Goal: Transaction & Acquisition: Purchase product/service

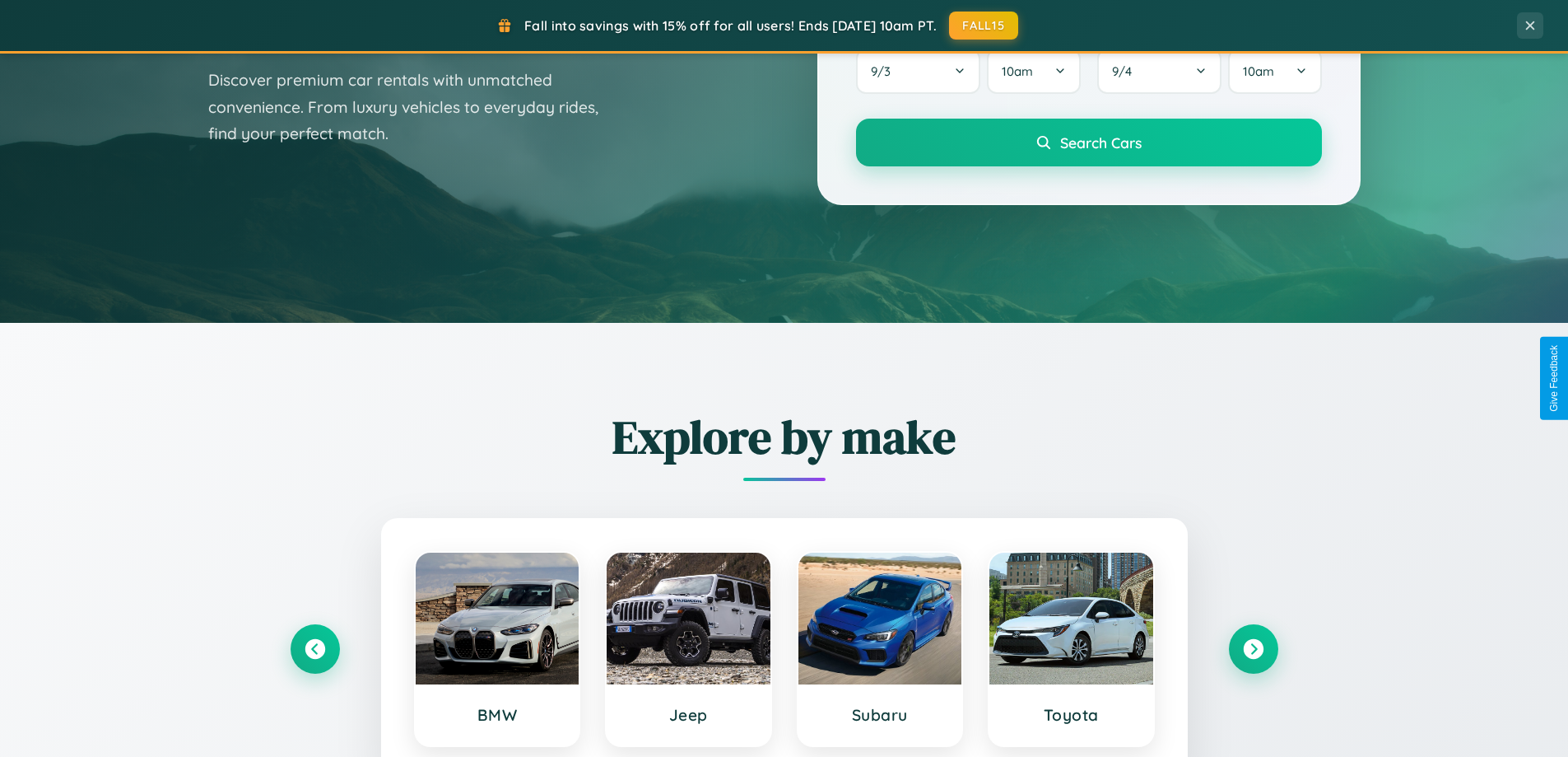
scroll to position [1450, 0]
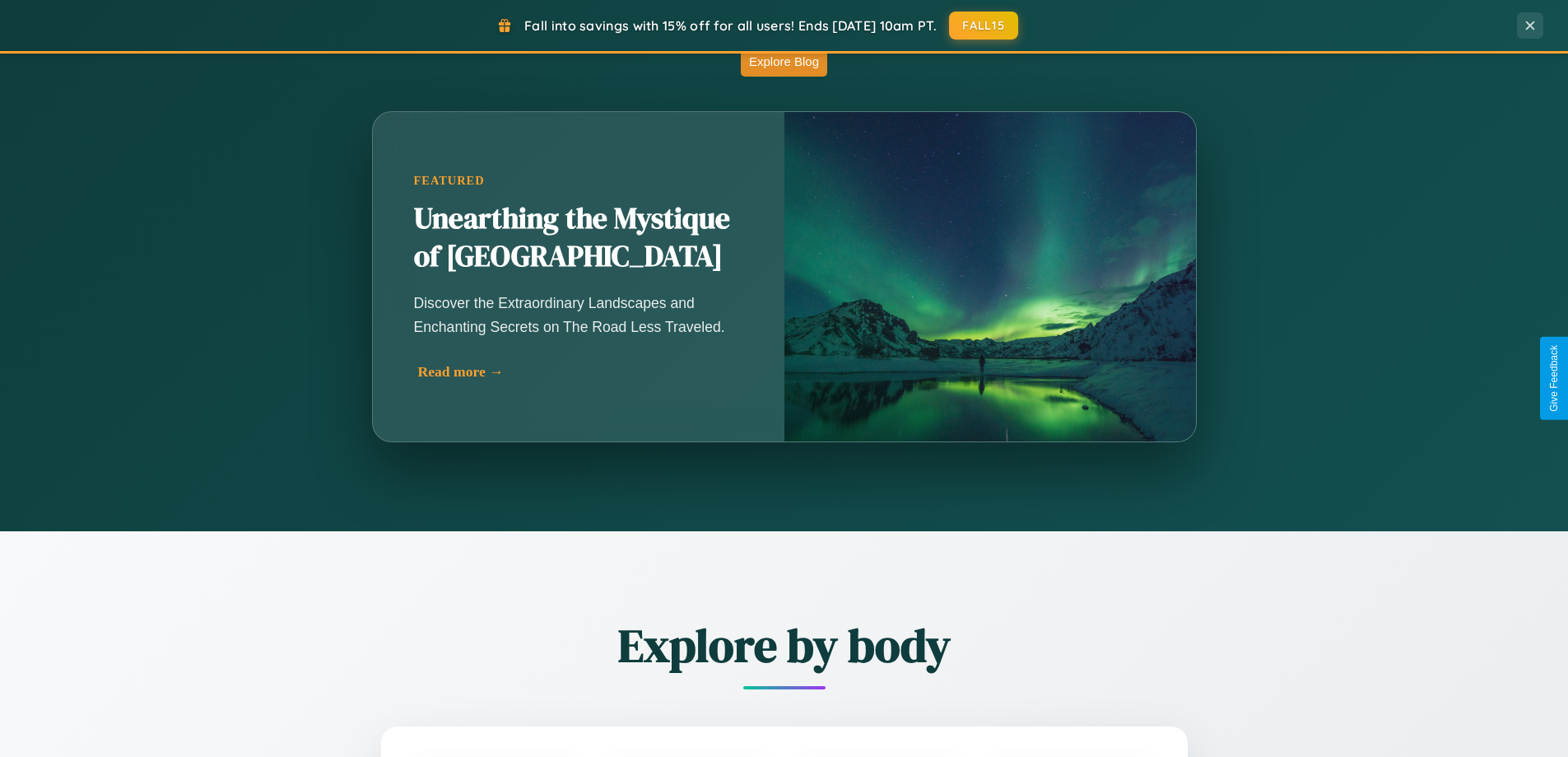
click at [581, 371] on div "Read more →" at bounding box center [582, 371] width 329 height 17
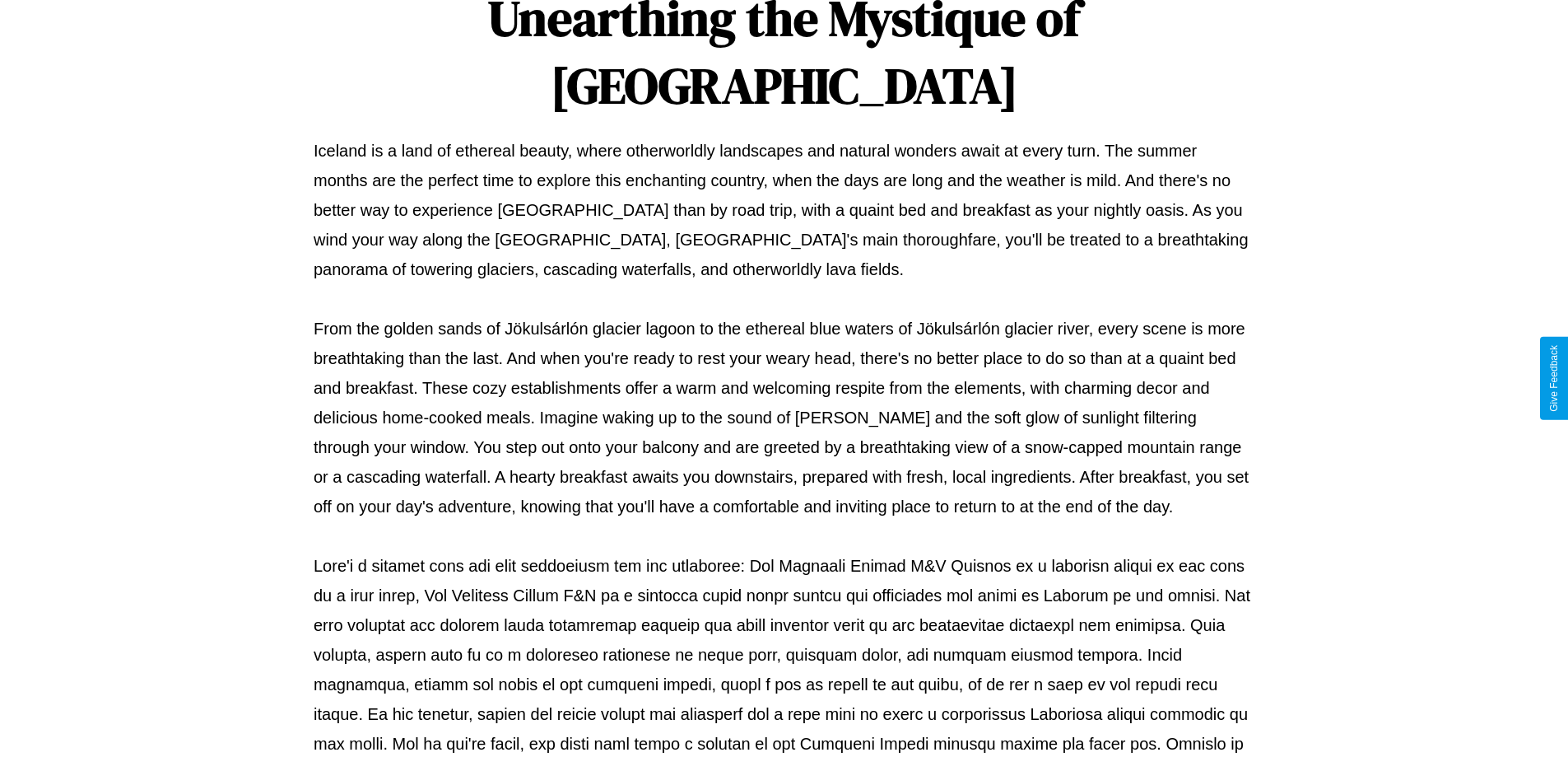
scroll to position [533, 0]
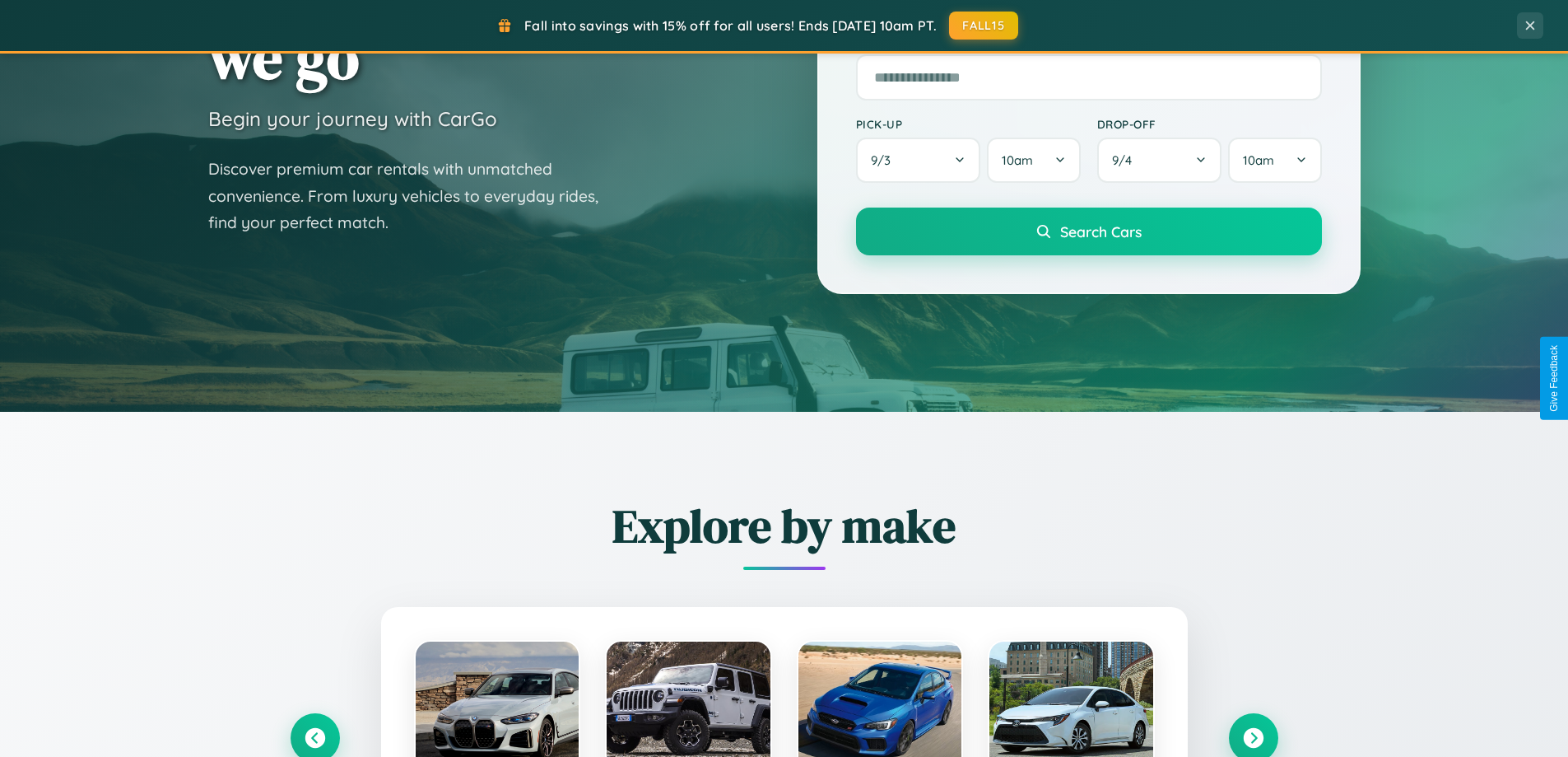
scroll to position [49, 0]
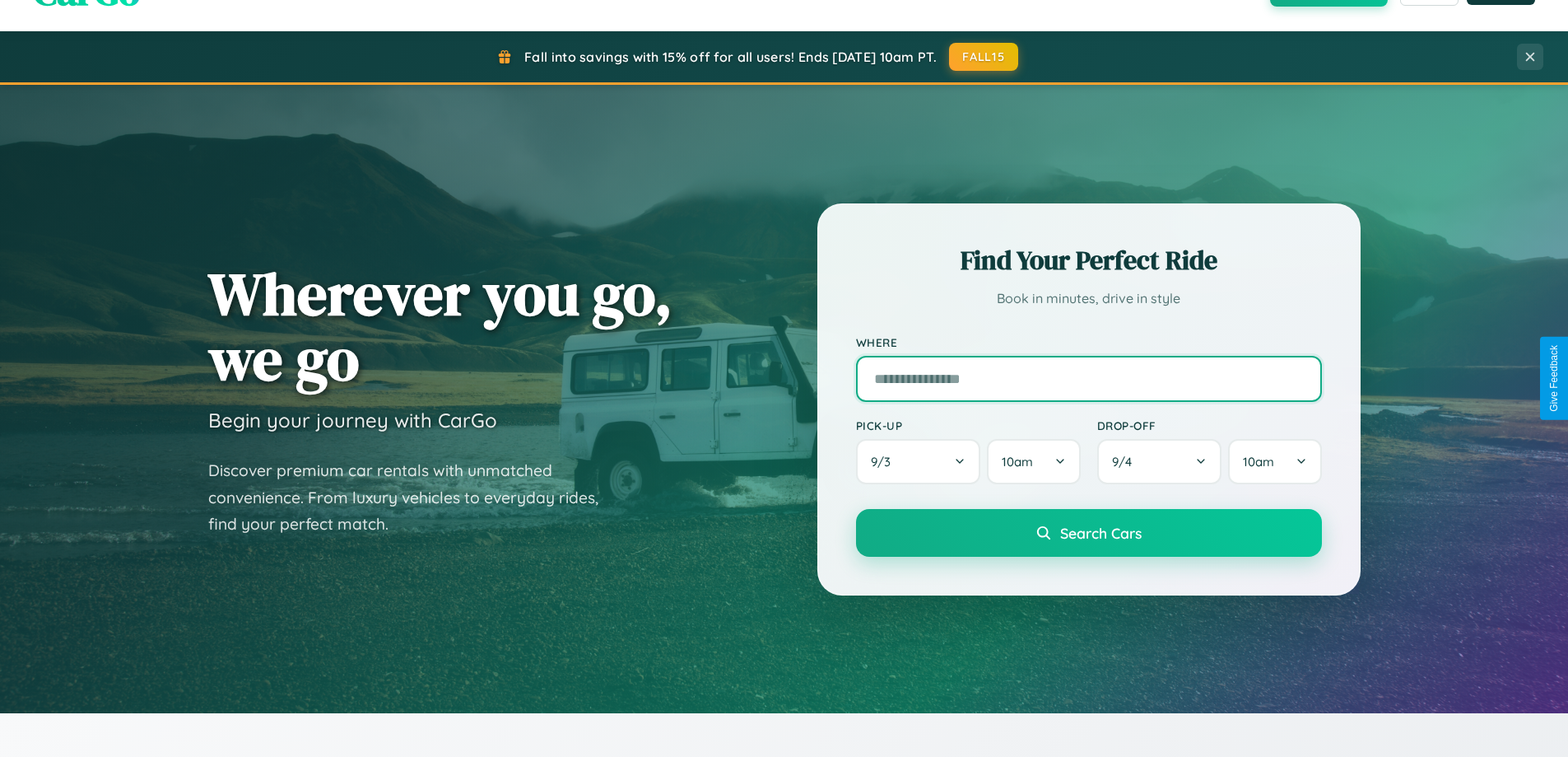
click at [1088, 378] on input "text" at bounding box center [1088, 378] width 466 height 46
type input "**********"
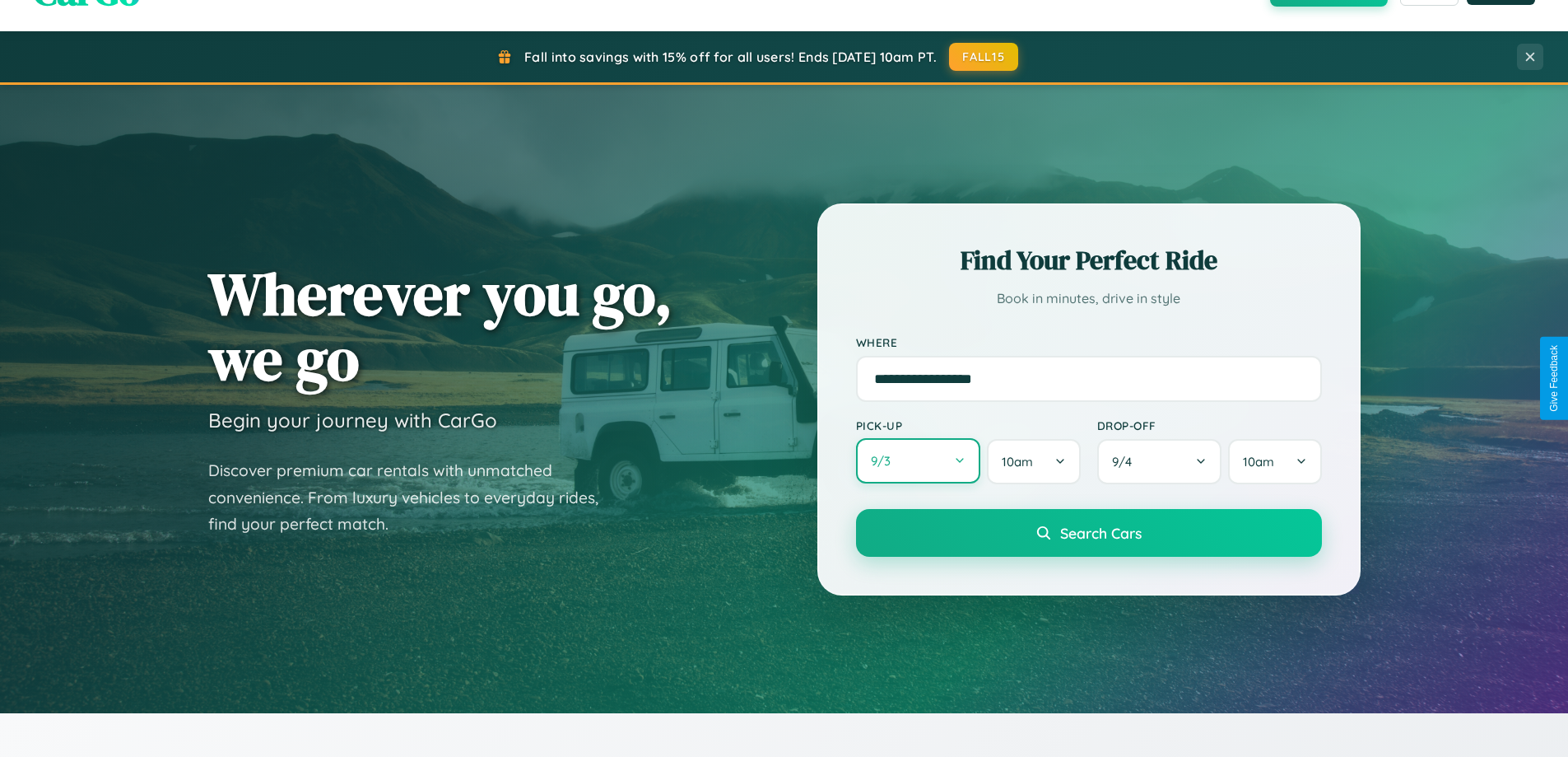
click at [918, 462] on button "9 / 3" at bounding box center [918, 460] width 125 height 45
select select "*"
select select "****"
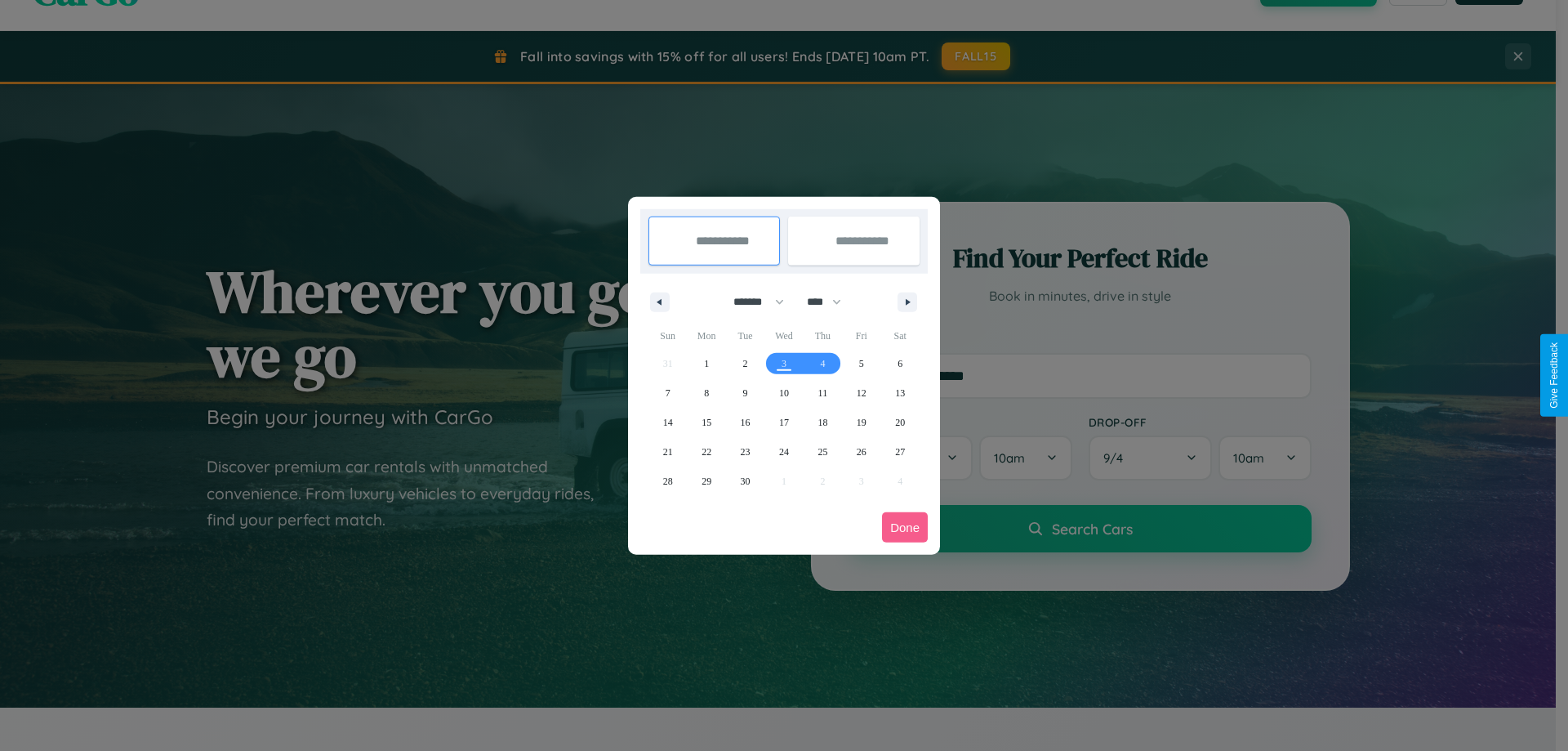
drag, startPoint x: 752, startPoint y: 301, endPoint x: 784, endPoint y: 327, distance: 41.2
click at [752, 301] on select "******* ******** ***** ***** *** **** **** ****** ********* ******* ******** **…" at bounding box center [756, 301] width 70 height 27
select select "*"
click at [831, 301] on select "**** **** **** **** **** **** **** **** **** **** **** **** **** **** **** ****…" at bounding box center [824, 301] width 49 height 27
select select "****"
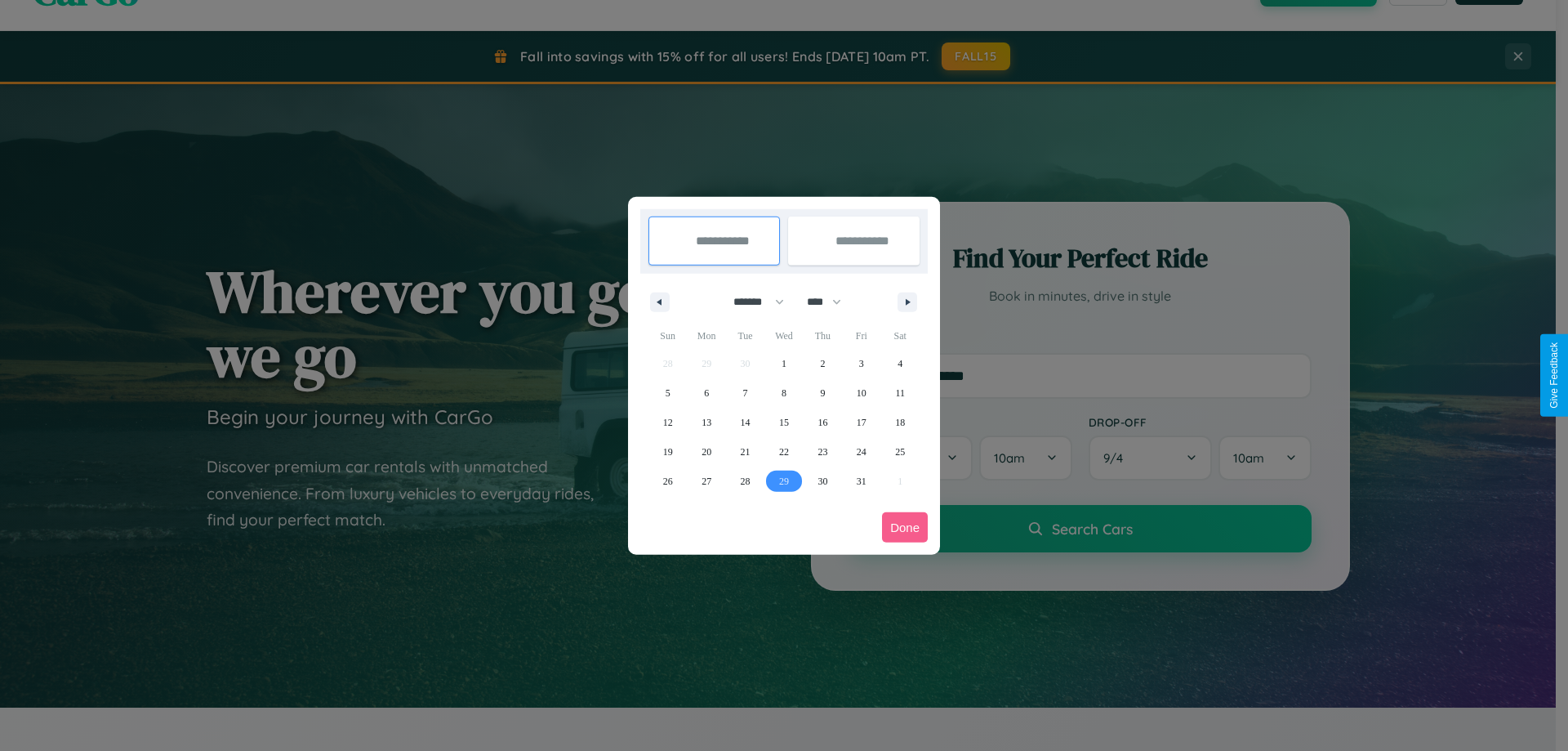
click at [784, 480] on span "29" at bounding box center [784, 481] width 10 height 29
type input "**********"
click at [907, 301] on icon "button" at bounding box center [910, 302] width 8 height 7
select select "*"
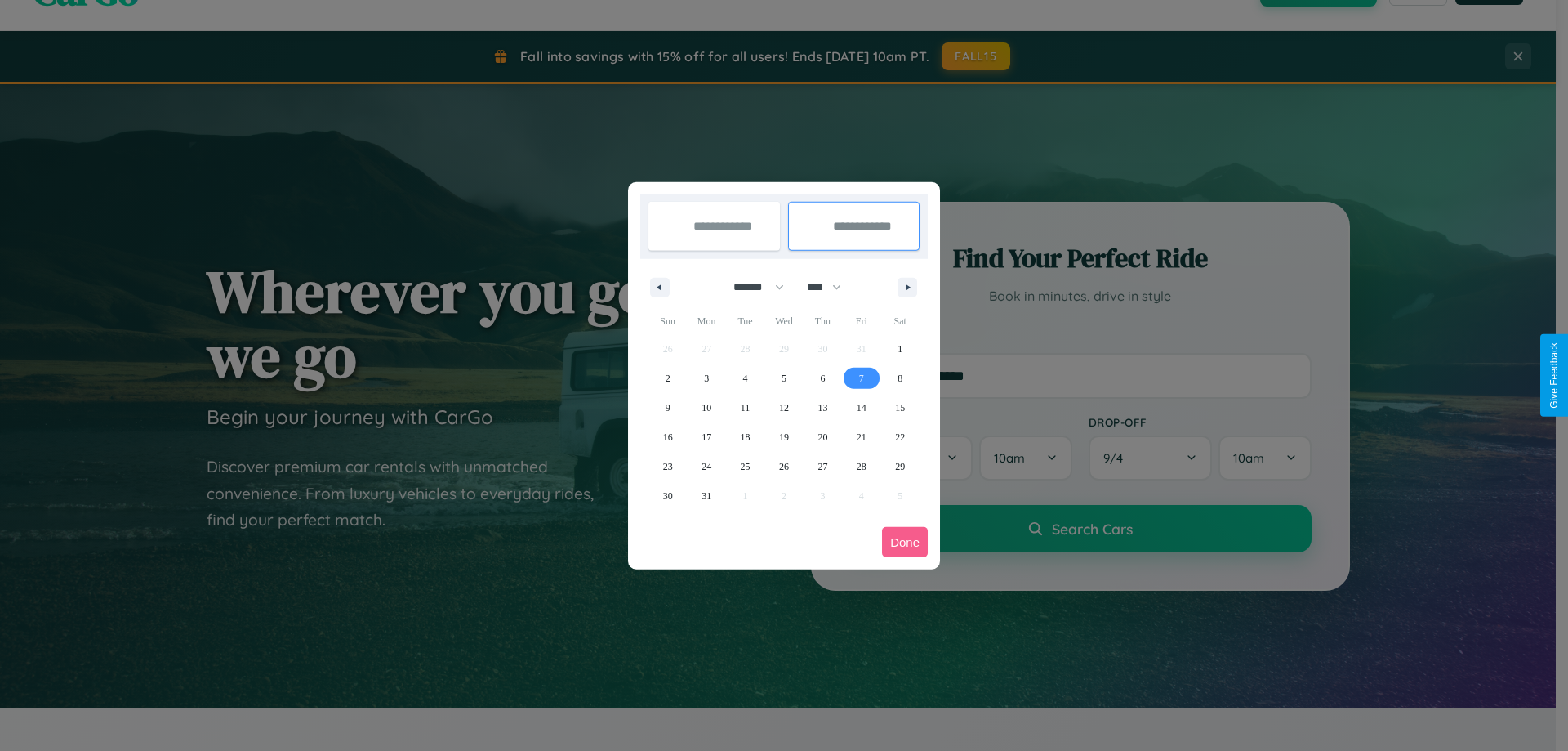
click at [860, 377] on span "7" at bounding box center [861, 378] width 5 height 29
type input "**********"
select select "*"
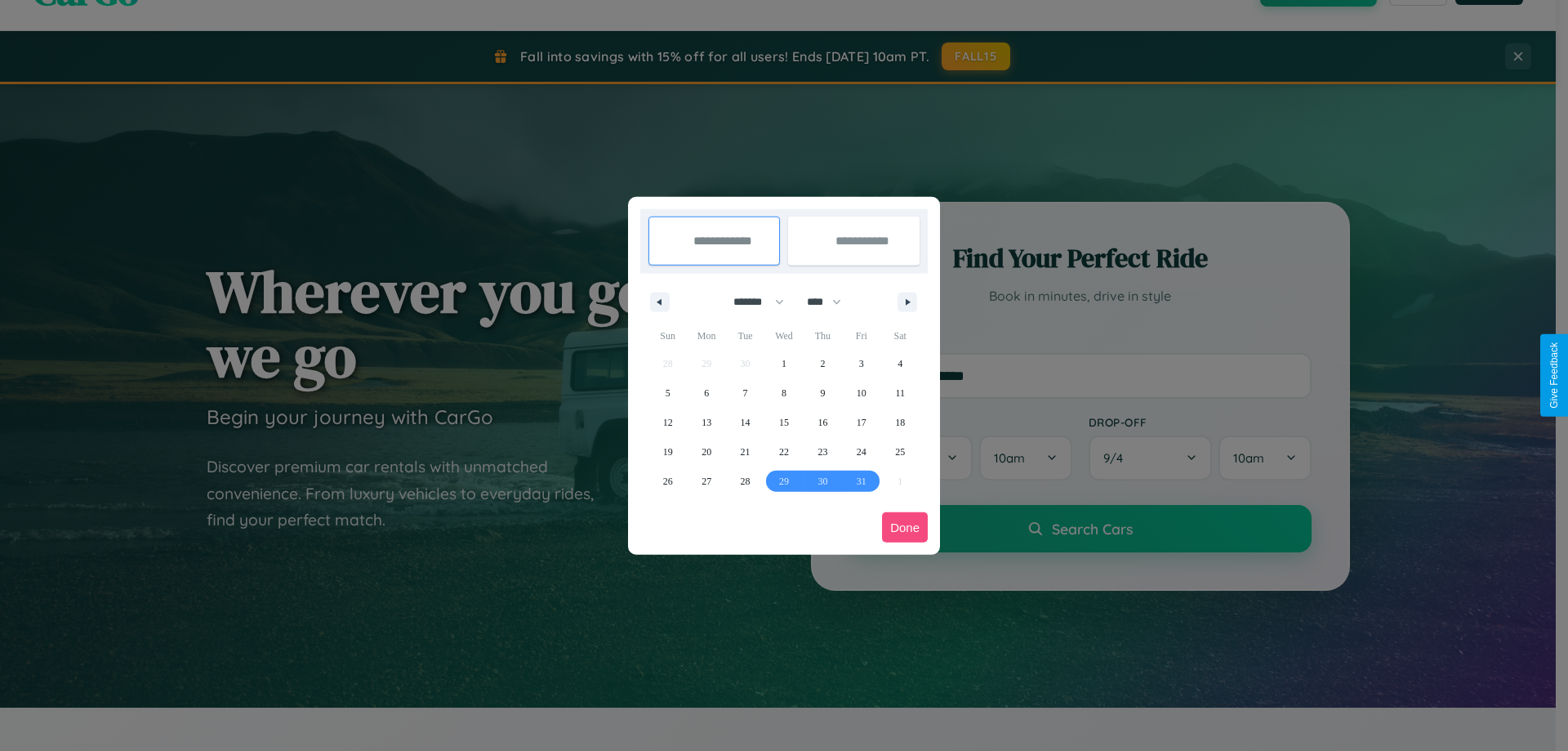
click at [905, 527] on button "Done" at bounding box center [905, 527] width 46 height 30
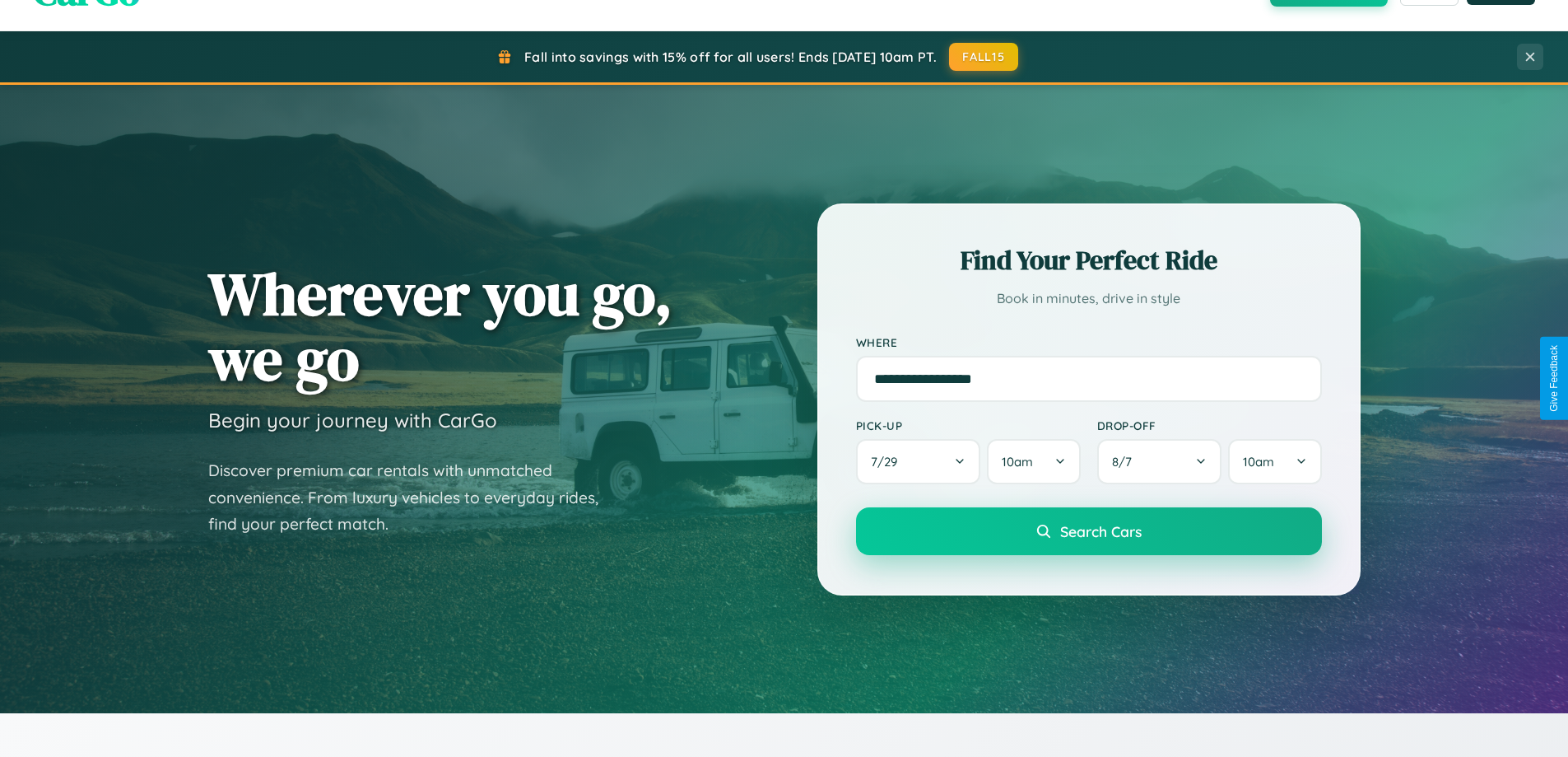
click at [1088, 531] on span "Search Cars" at bounding box center [1101, 531] width 82 height 18
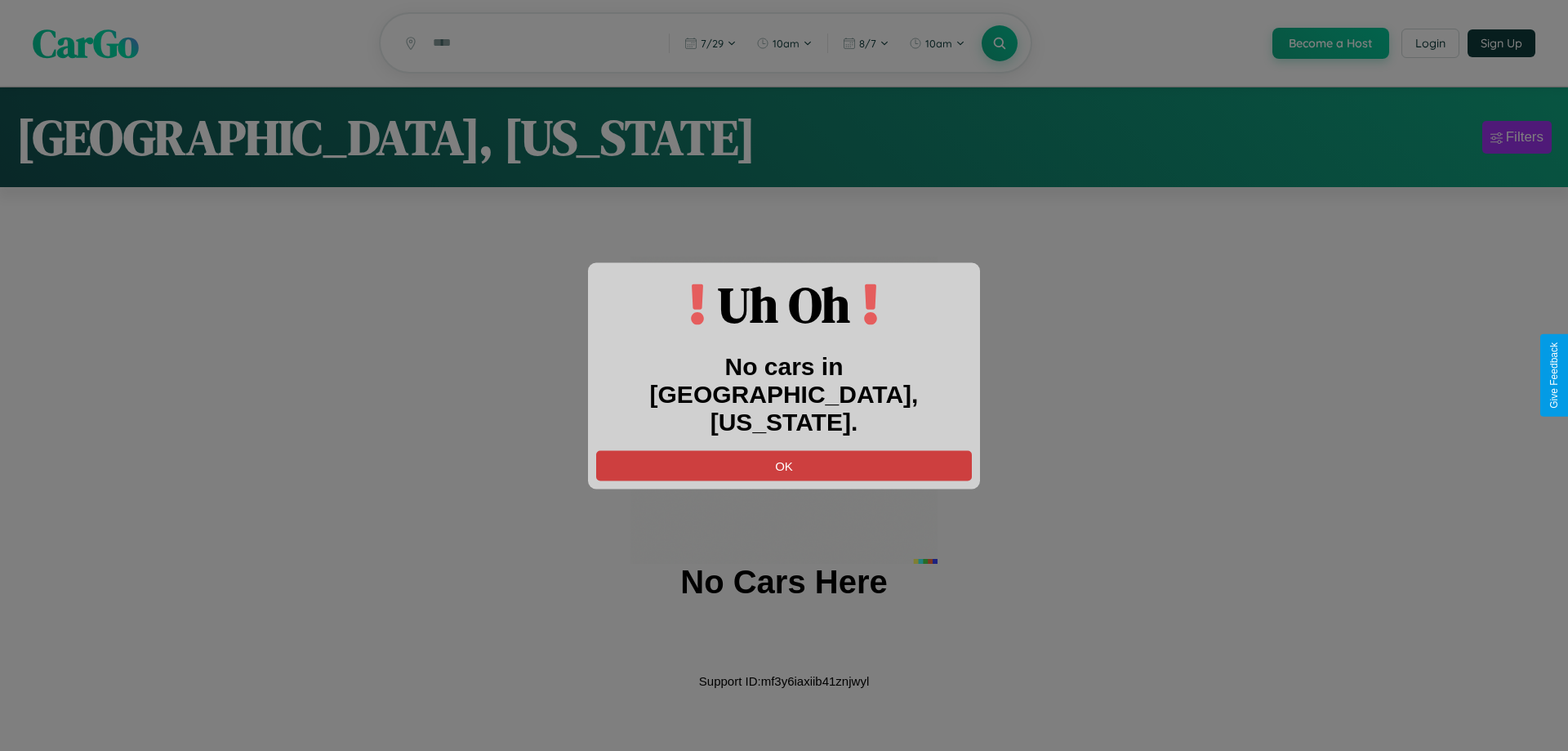
click at [784, 450] on button "OK" at bounding box center [784, 465] width 375 height 30
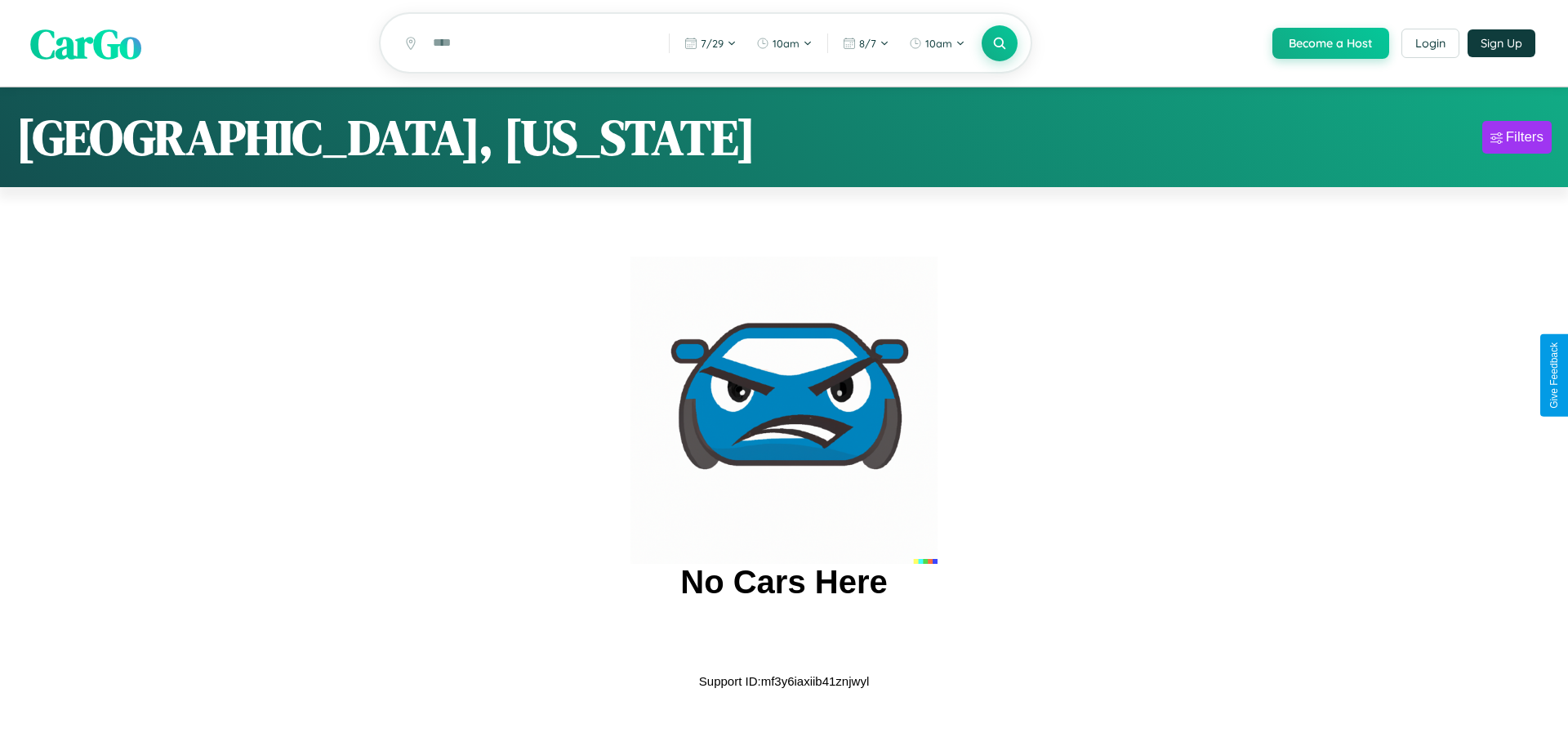
click at [86, 43] on span "CarGo" at bounding box center [86, 43] width 111 height 56
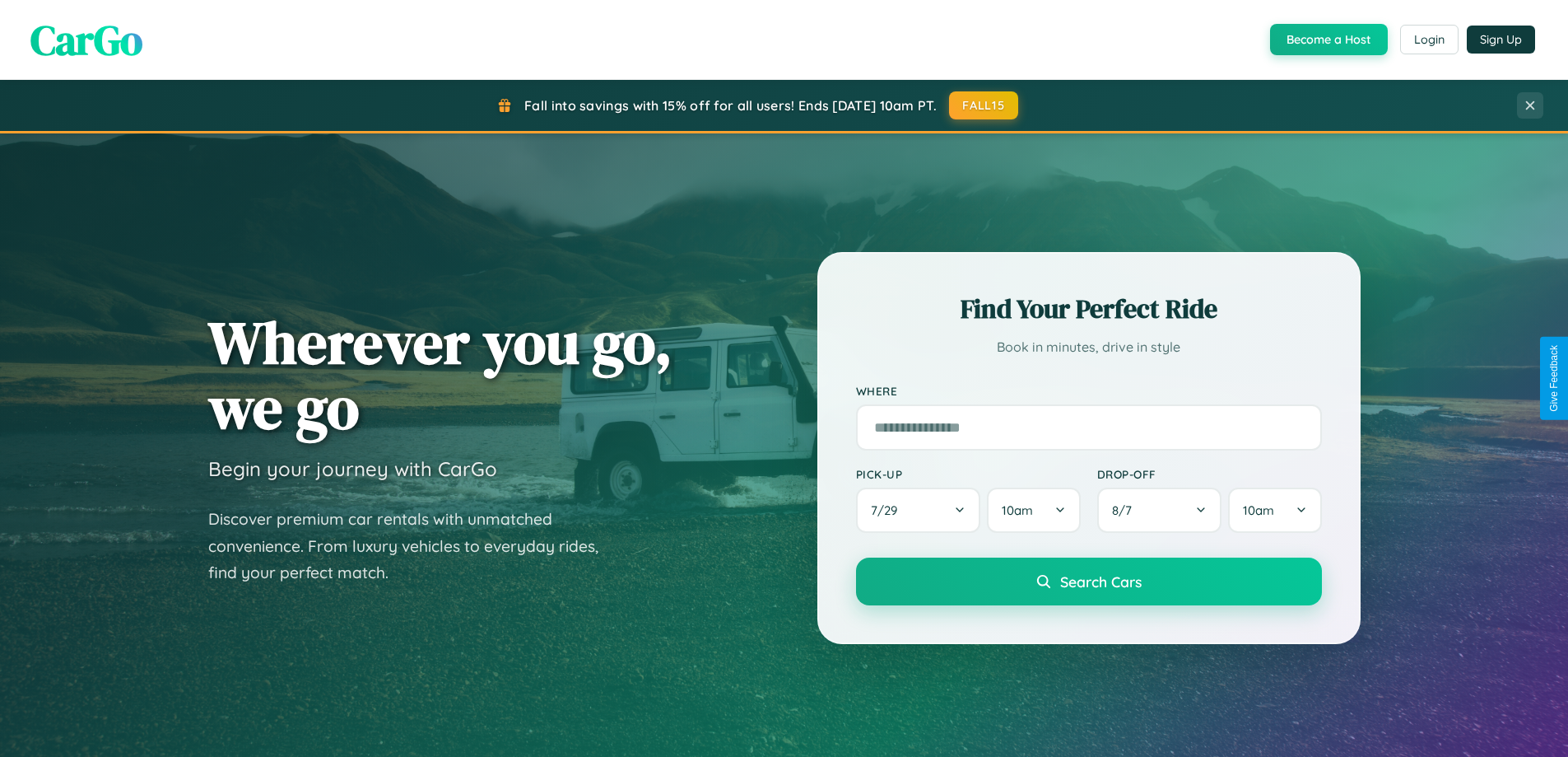
scroll to position [2645, 0]
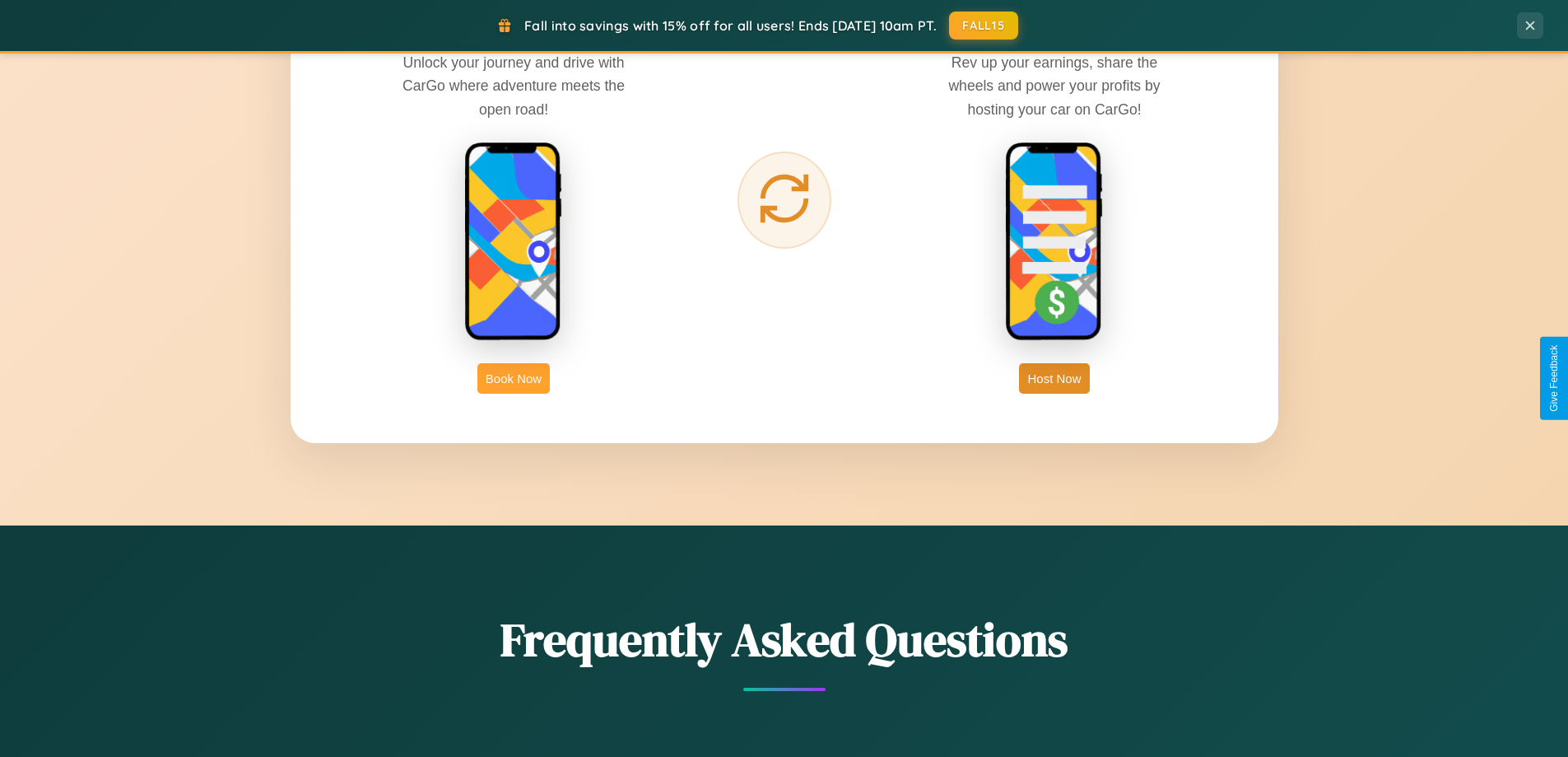
click at [514, 378] on button "Book Now" at bounding box center [514, 378] width 73 height 31
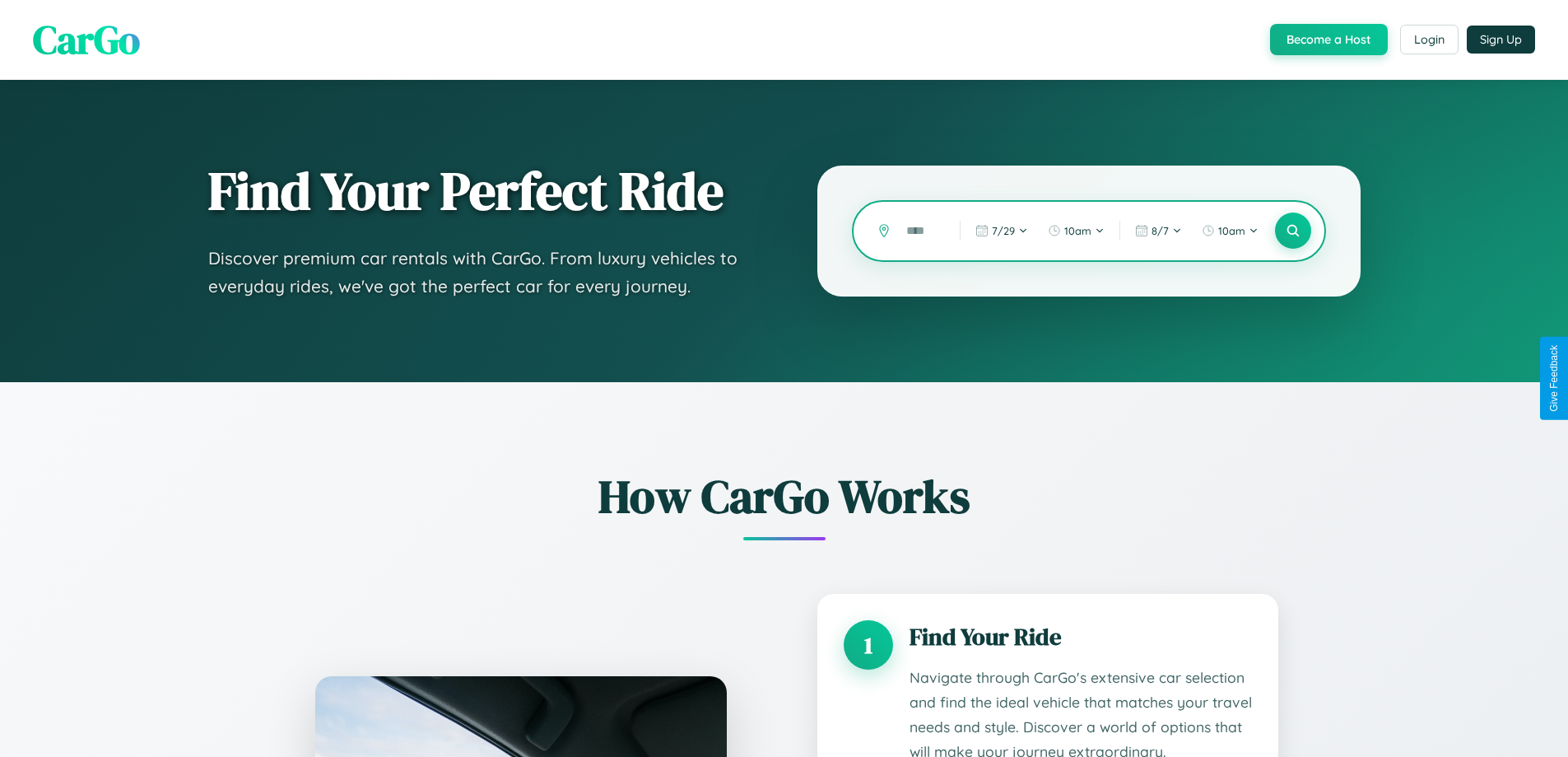
click at [921, 231] on input "text" at bounding box center [920, 231] width 45 height 29
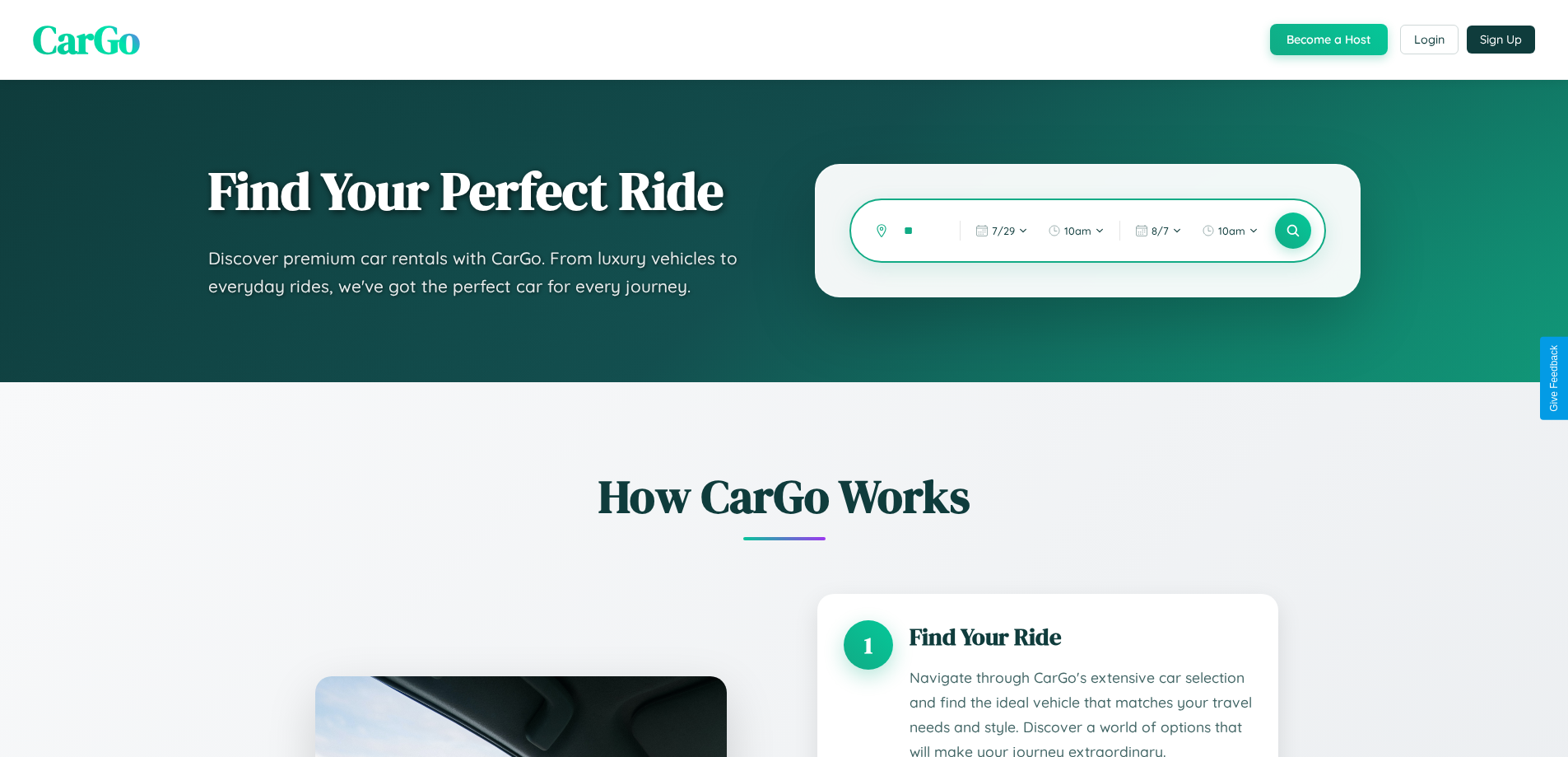
type input "*"
type input "******"
click at [1293, 231] on icon at bounding box center [1293, 231] width 16 height 16
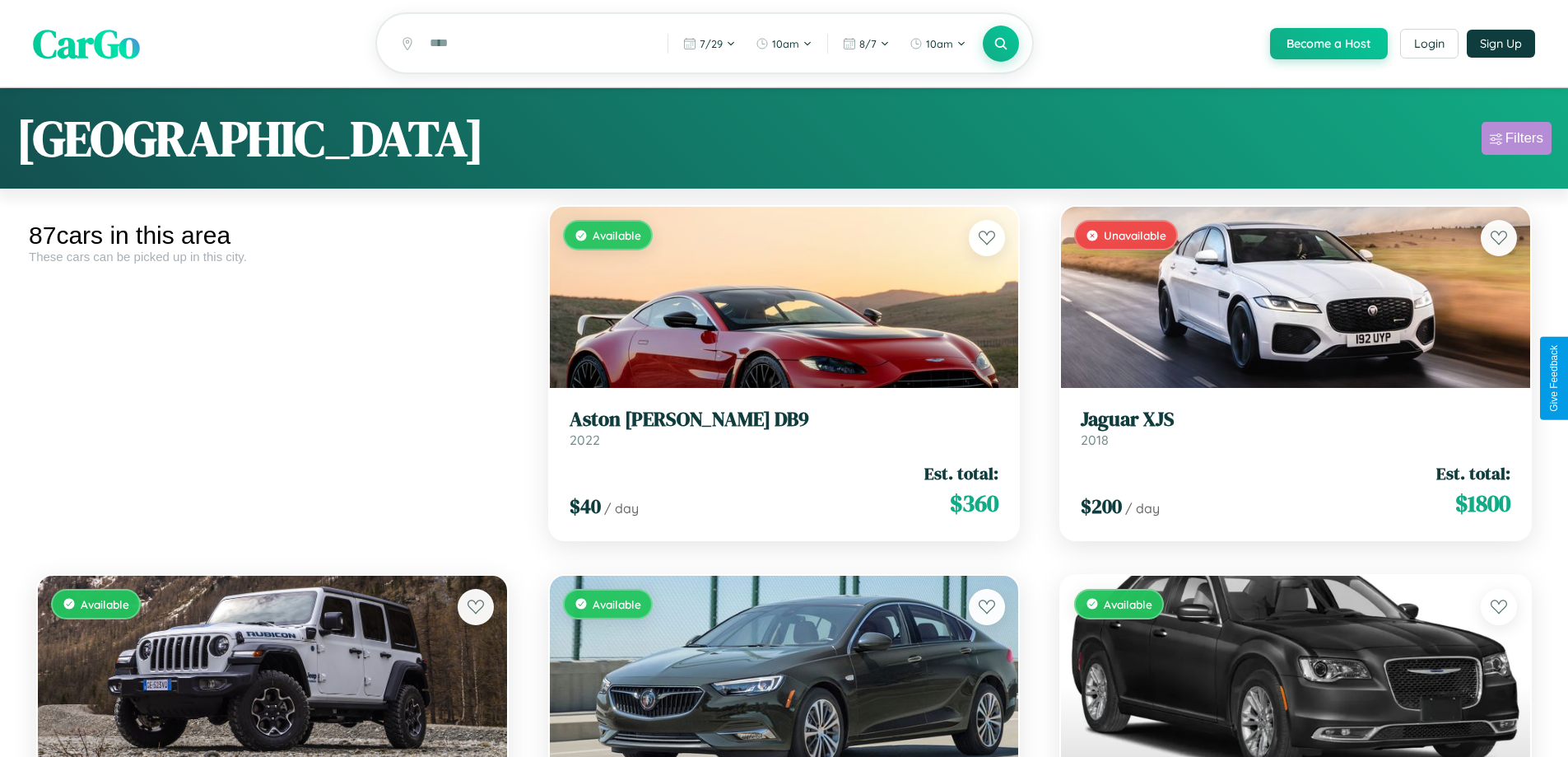
click at [1516, 141] on div "Filters" at bounding box center [1524, 139] width 38 height 16
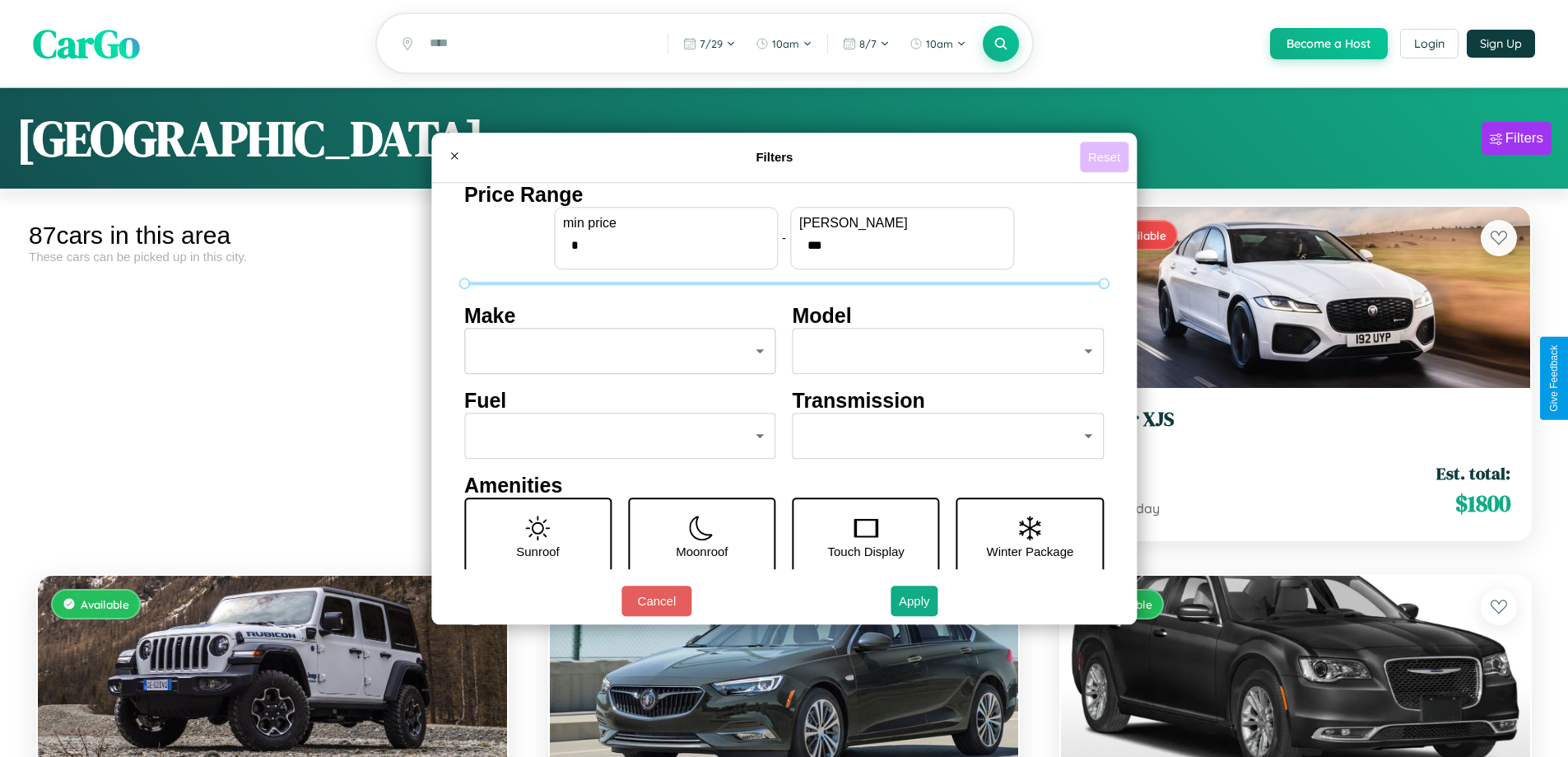
click at [1106, 157] on button "Reset" at bounding box center [1104, 157] width 49 height 31
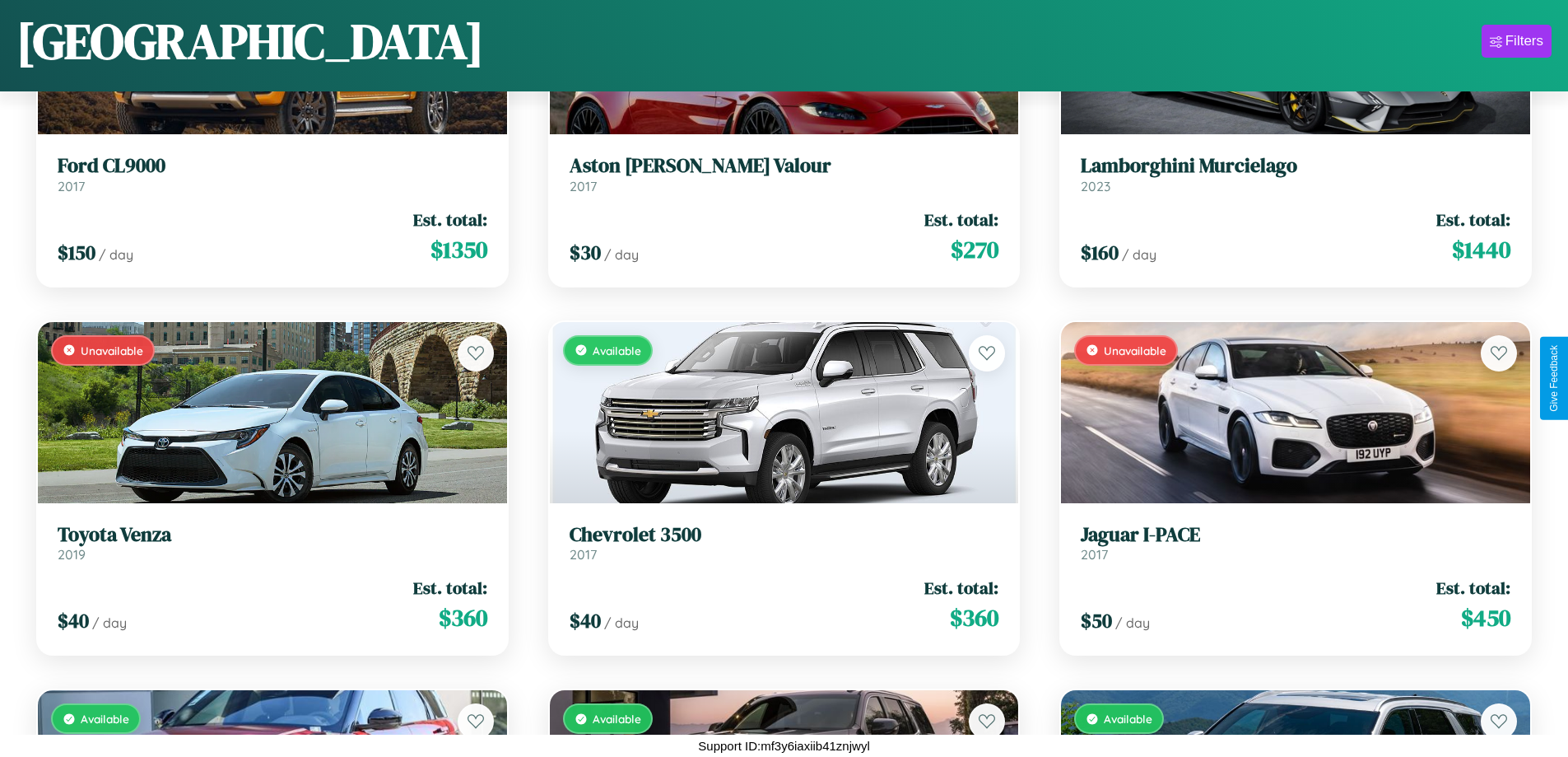
scroll to position [969, 0]
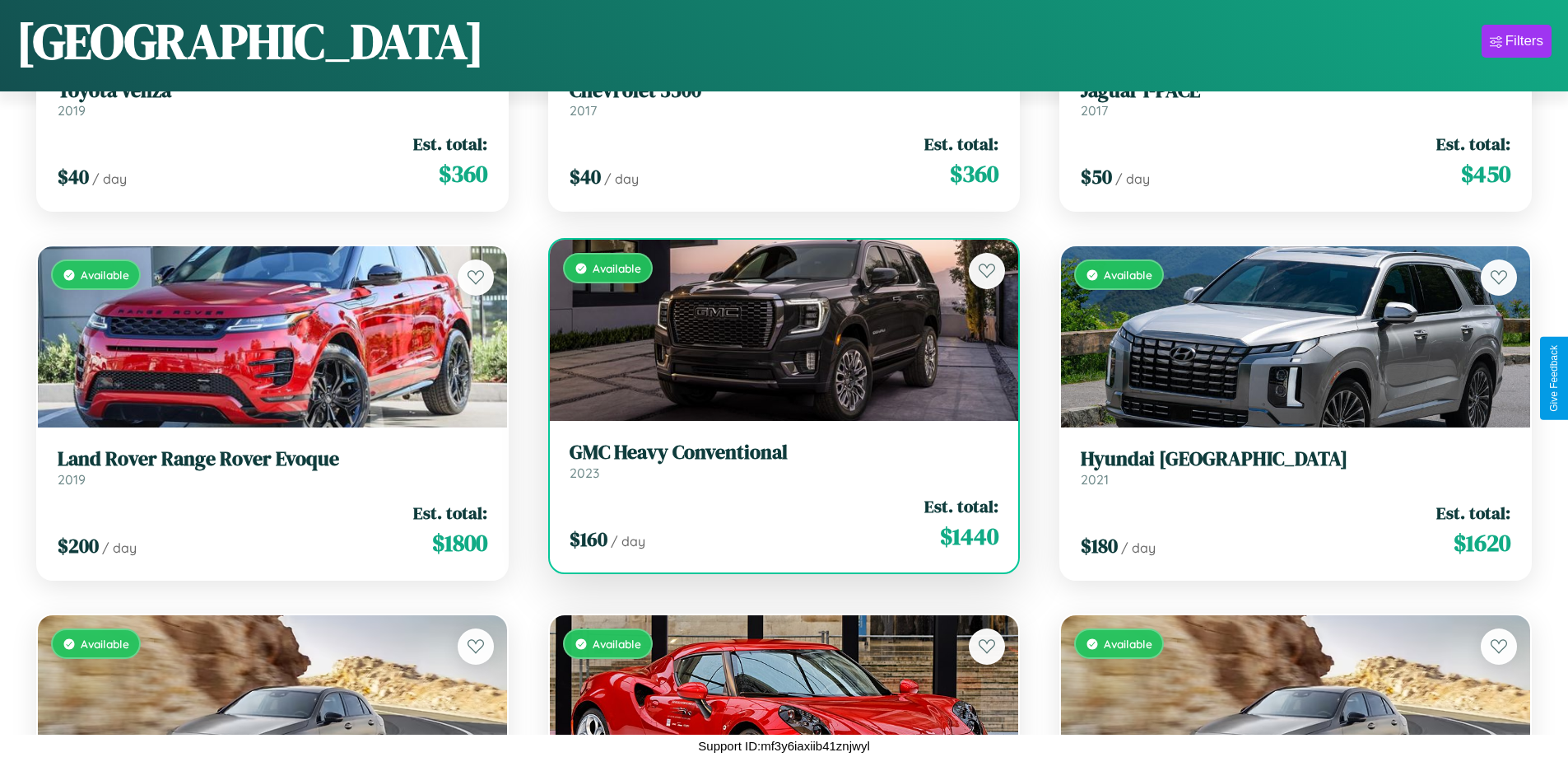
click at [777, 467] on link "GMC Heavy Conventional 2023" at bounding box center [784, 460] width 430 height 40
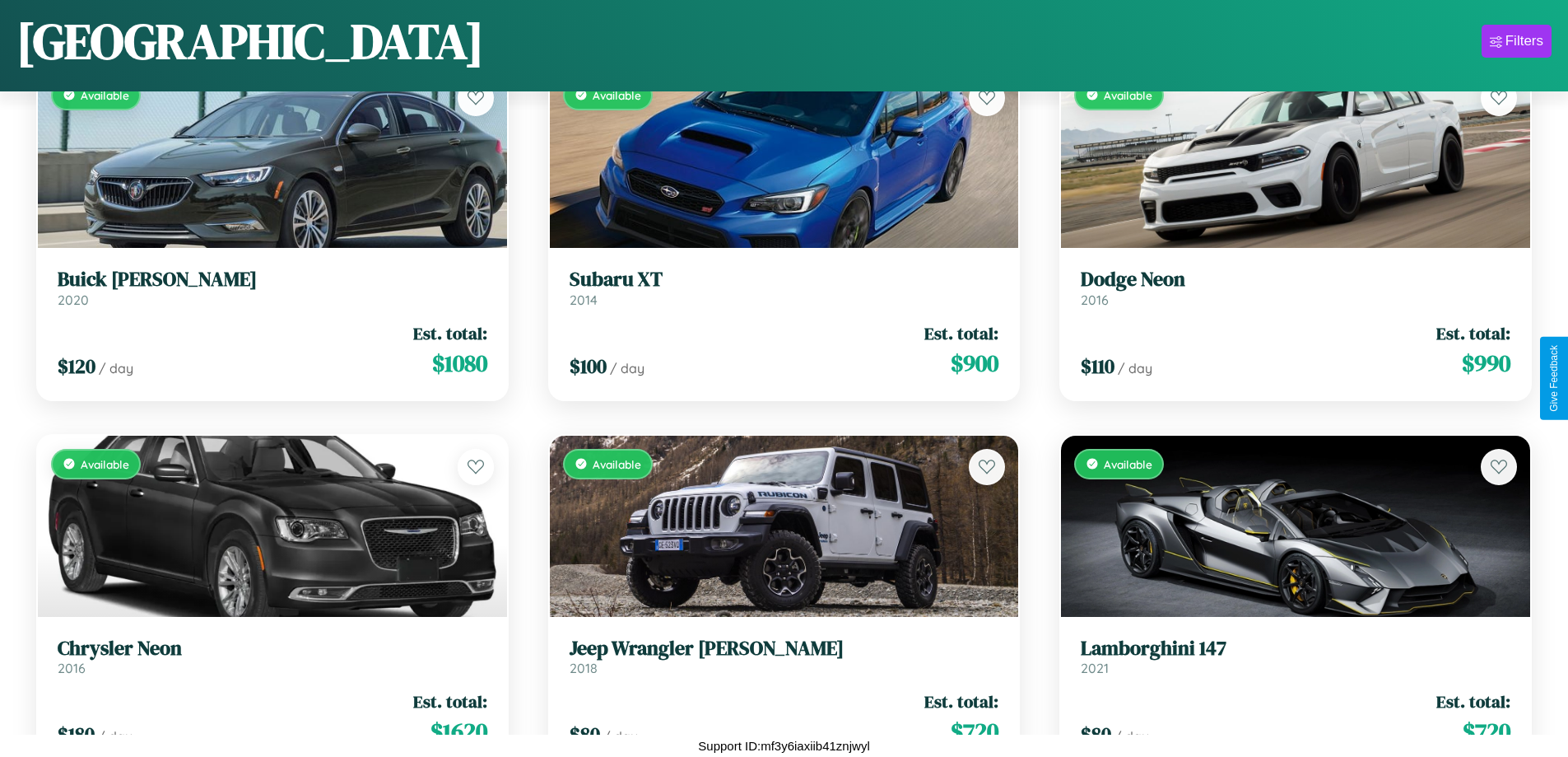
scroll to position [10187, 0]
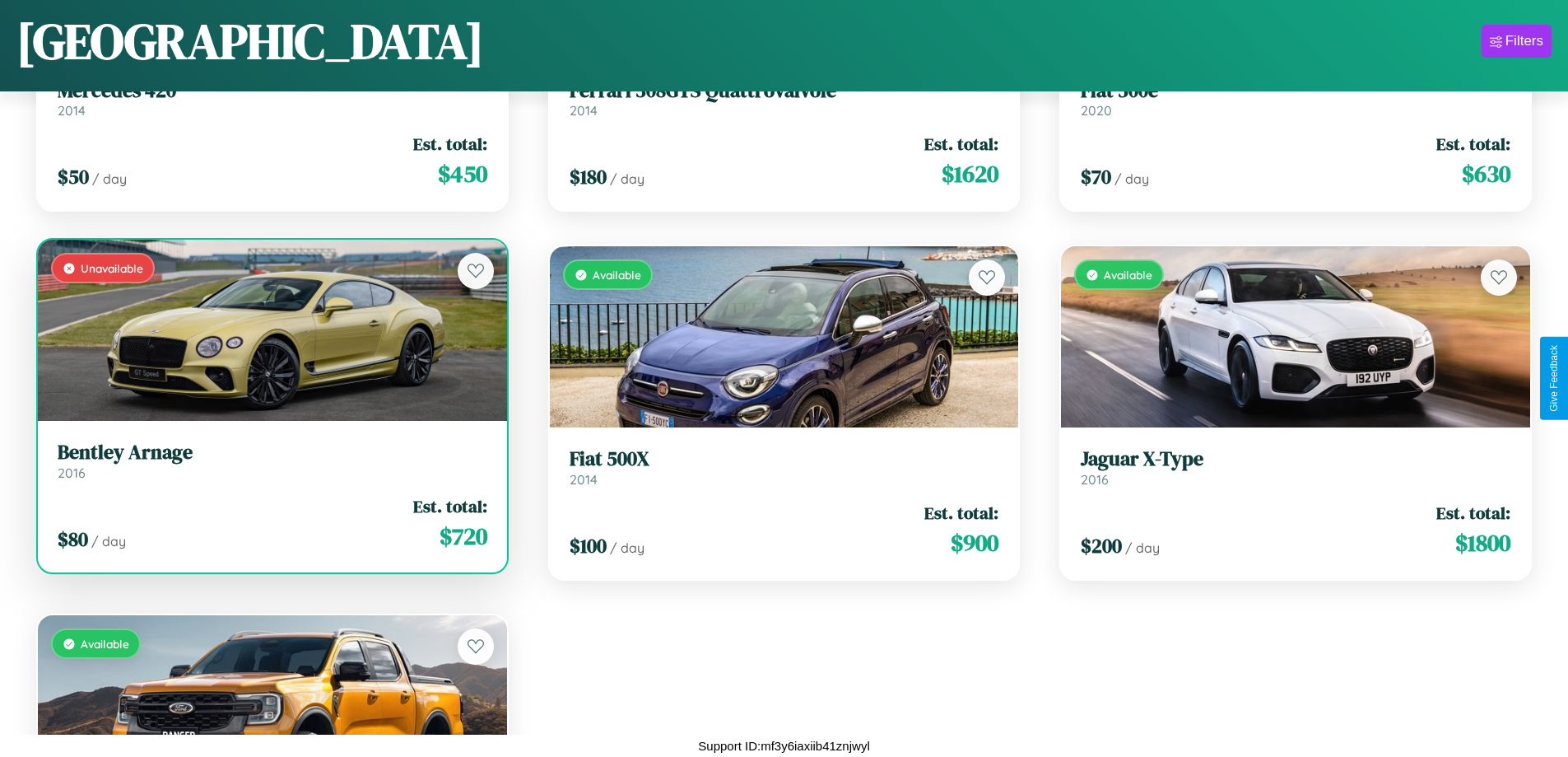
click at [270, 336] on div "Unavailable" at bounding box center [272, 331] width 469 height 181
click at [270, 330] on div "Unavailable" at bounding box center [272, 331] width 469 height 181
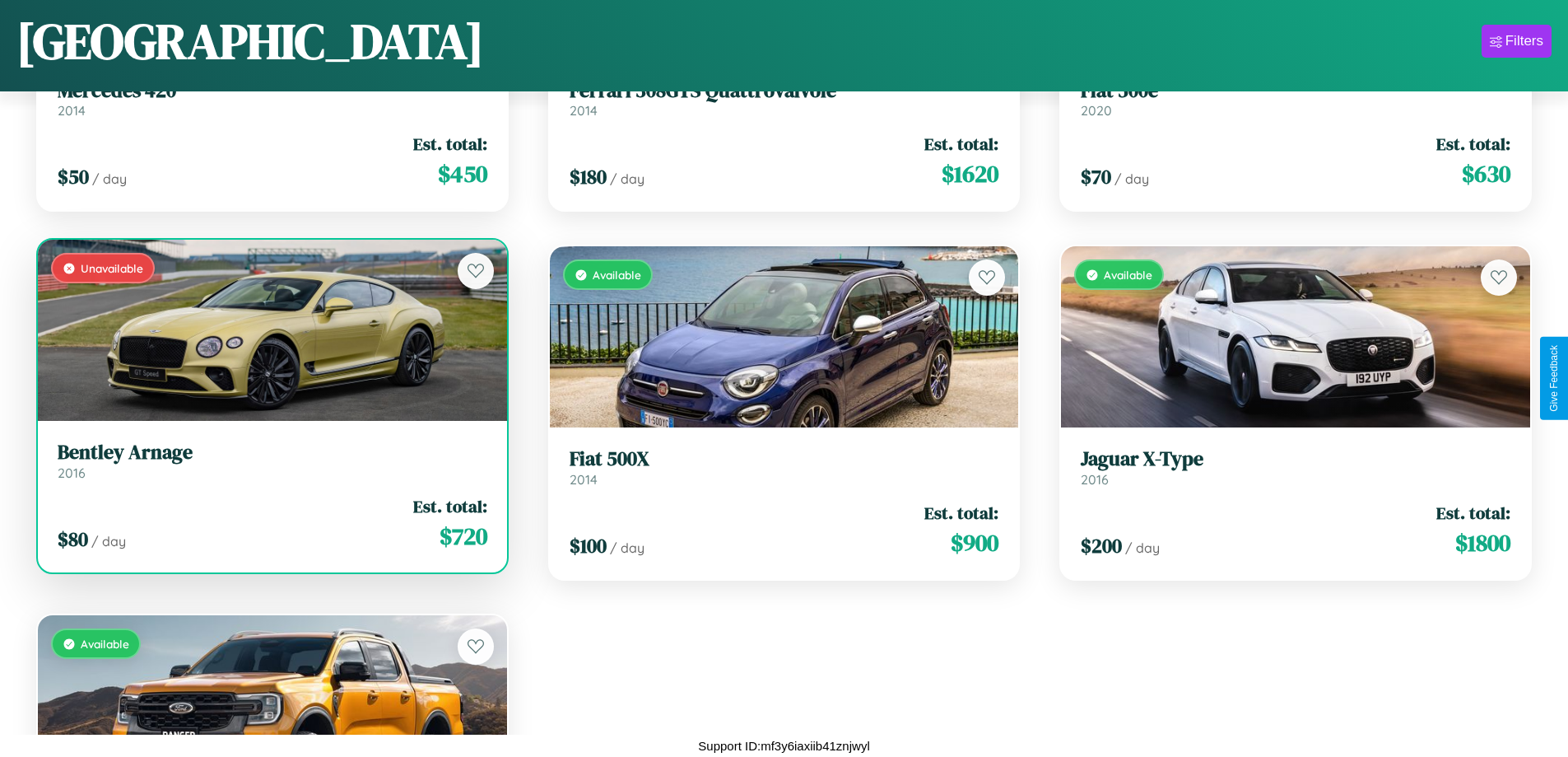
click at [270, 330] on div "Unavailable" at bounding box center [272, 331] width 469 height 181
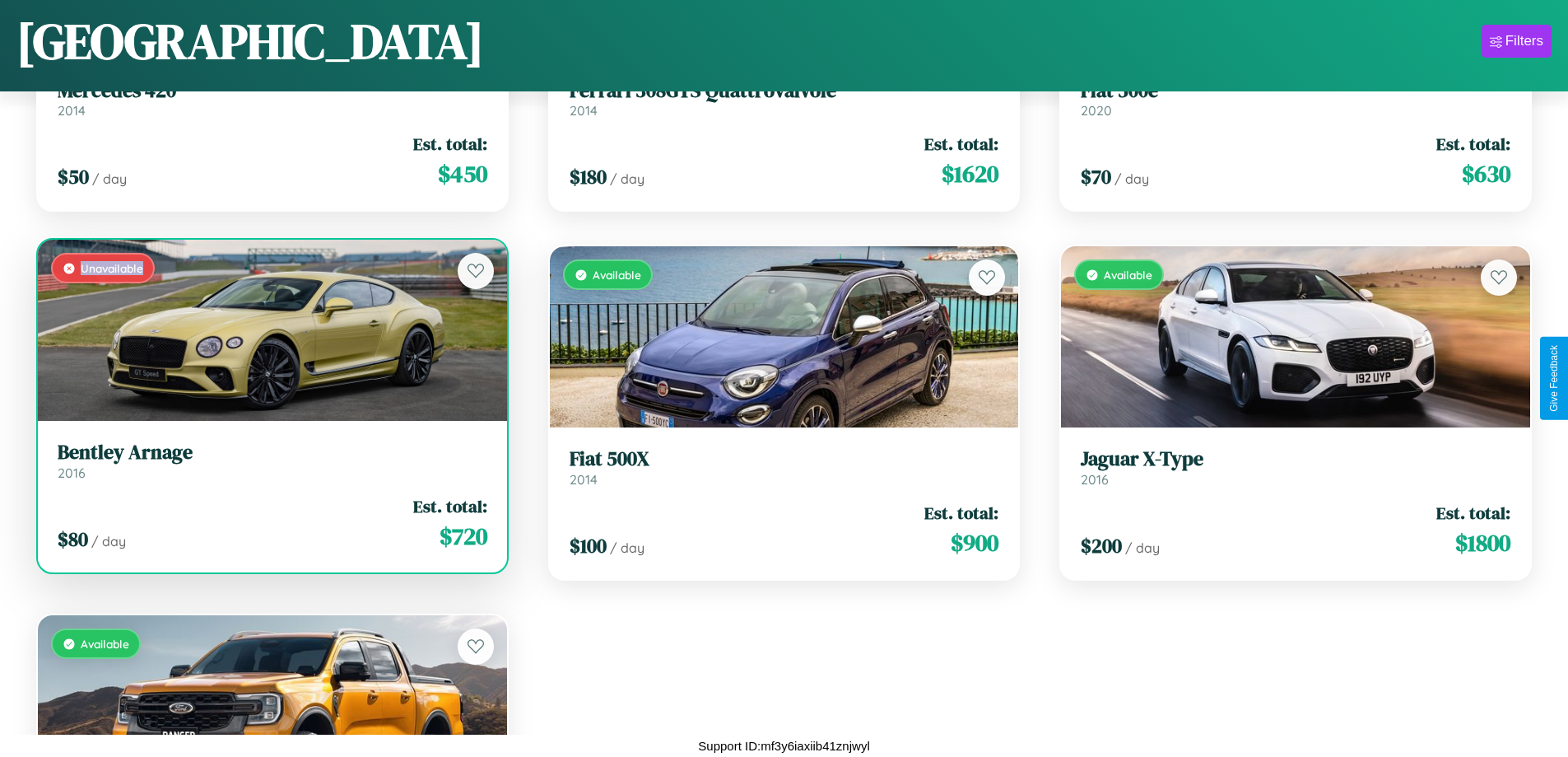
click at [270, 330] on div "Unavailable" at bounding box center [272, 331] width 469 height 181
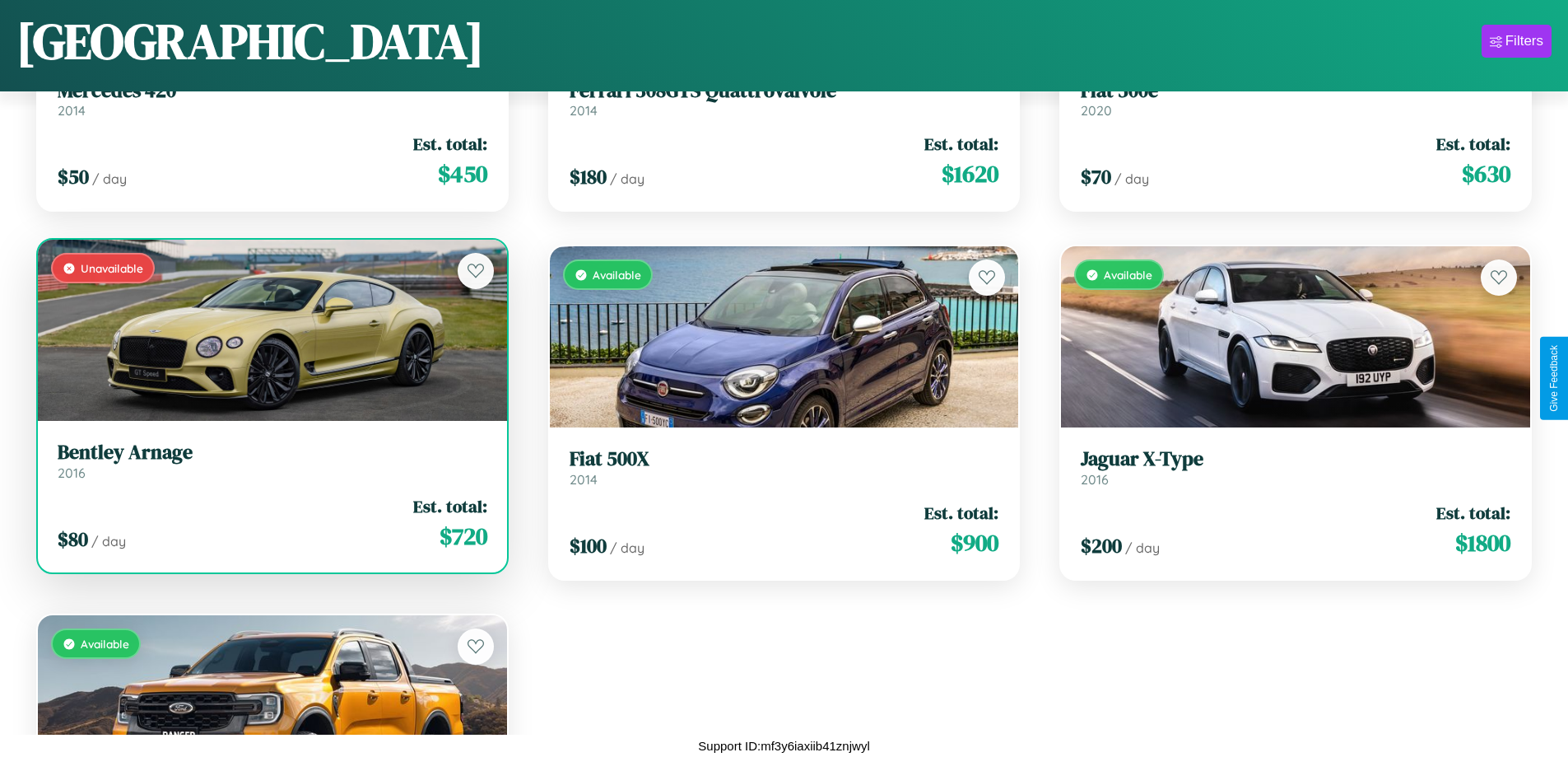
click at [270, 330] on div "Unavailable" at bounding box center [272, 331] width 469 height 181
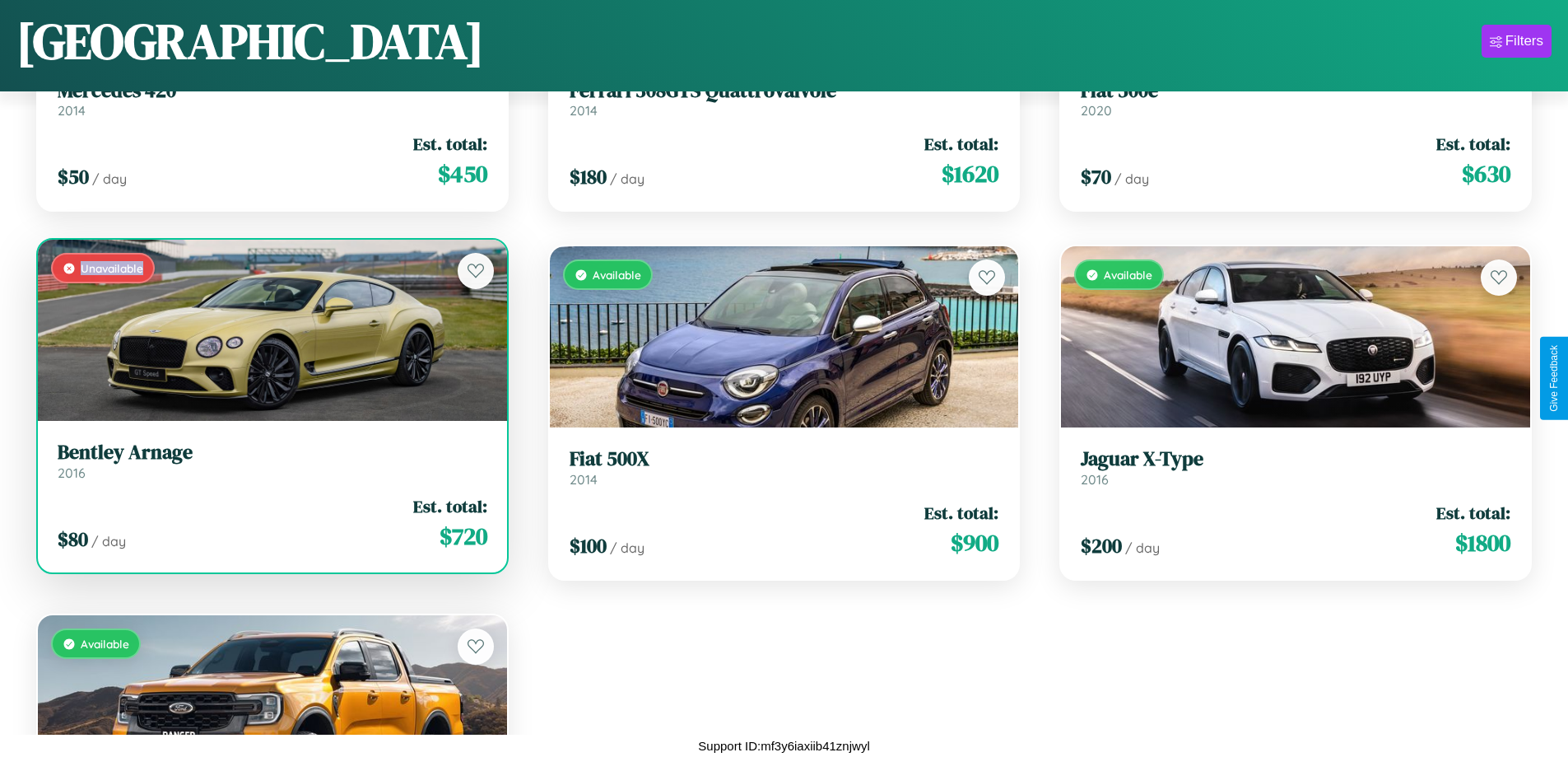
click at [270, 330] on div "Unavailable" at bounding box center [272, 331] width 469 height 181
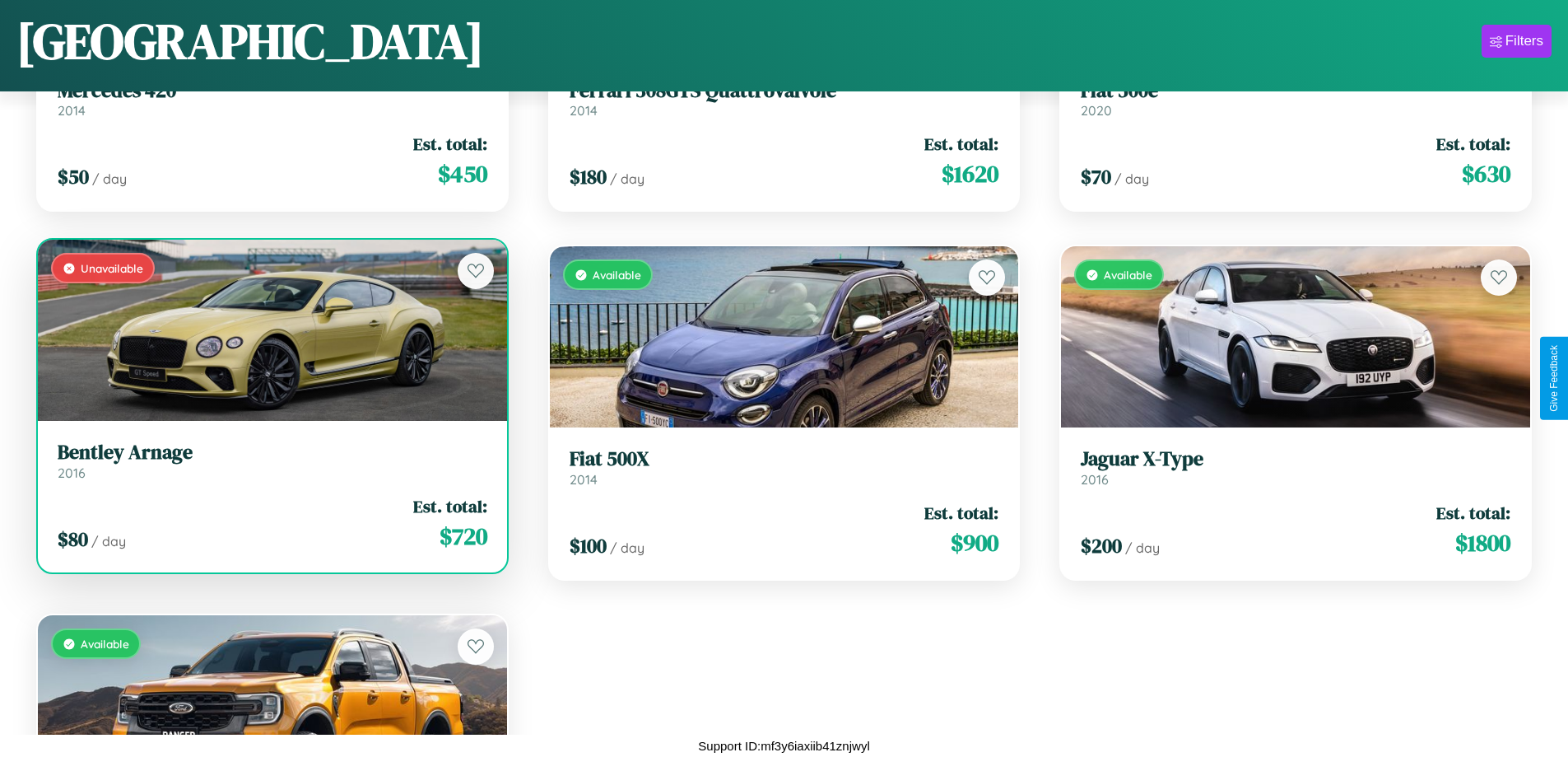
click at [270, 460] on h3 "Bentley Arnage" at bounding box center [272, 452] width 430 height 24
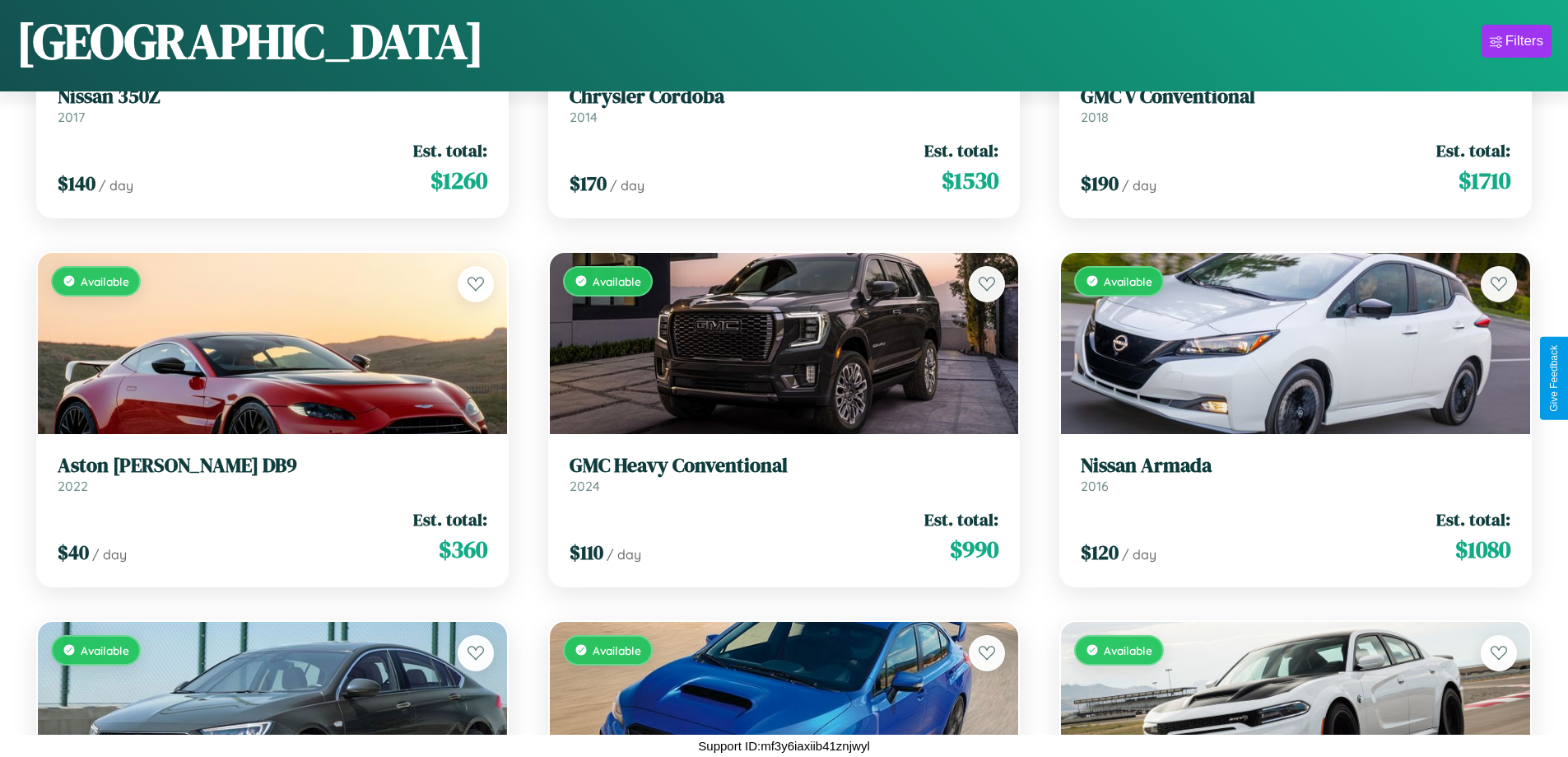
scroll to position [2444, 0]
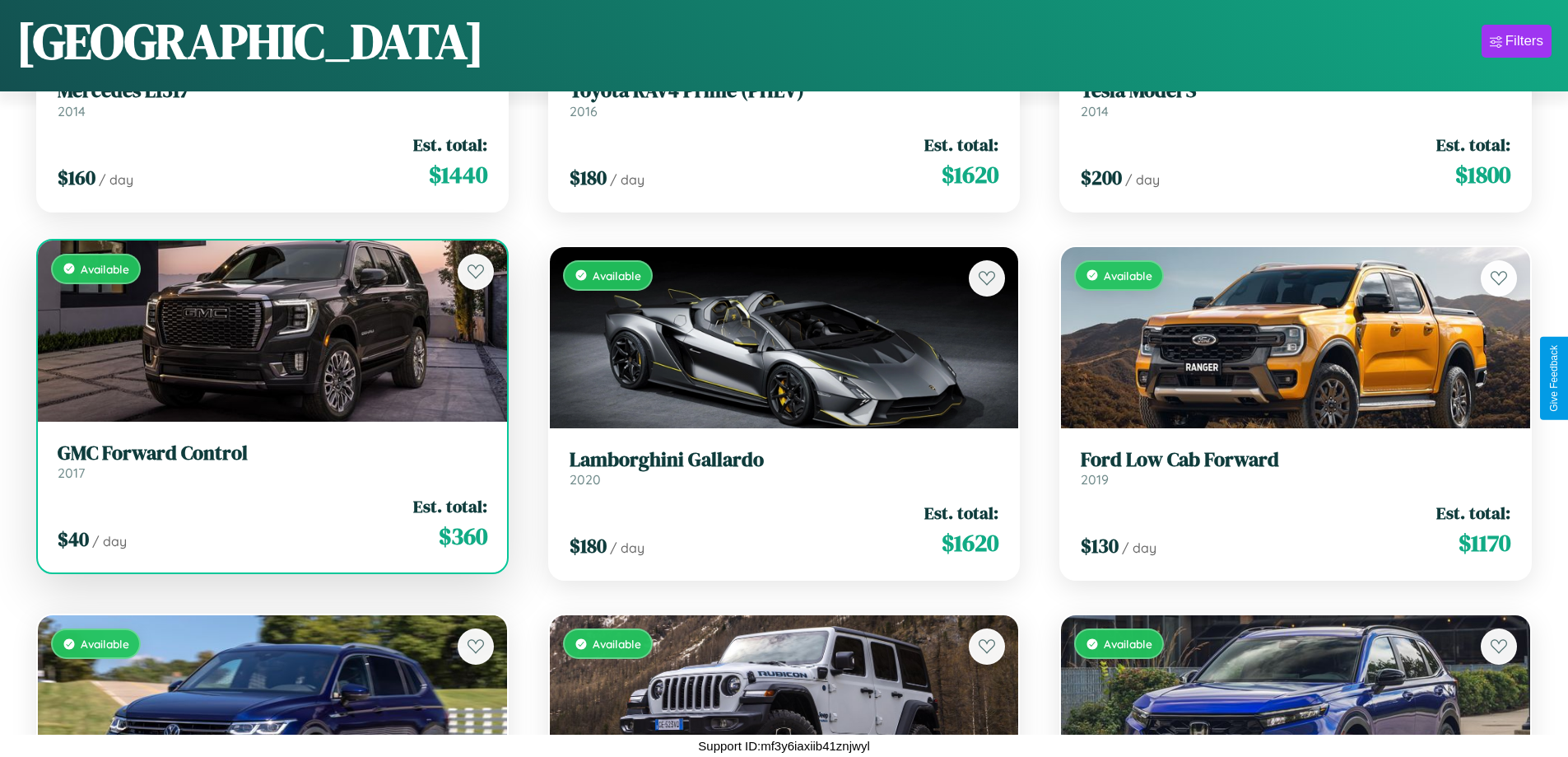
click at [270, 461] on h3 "GMC Forward Control" at bounding box center [272, 453] width 430 height 24
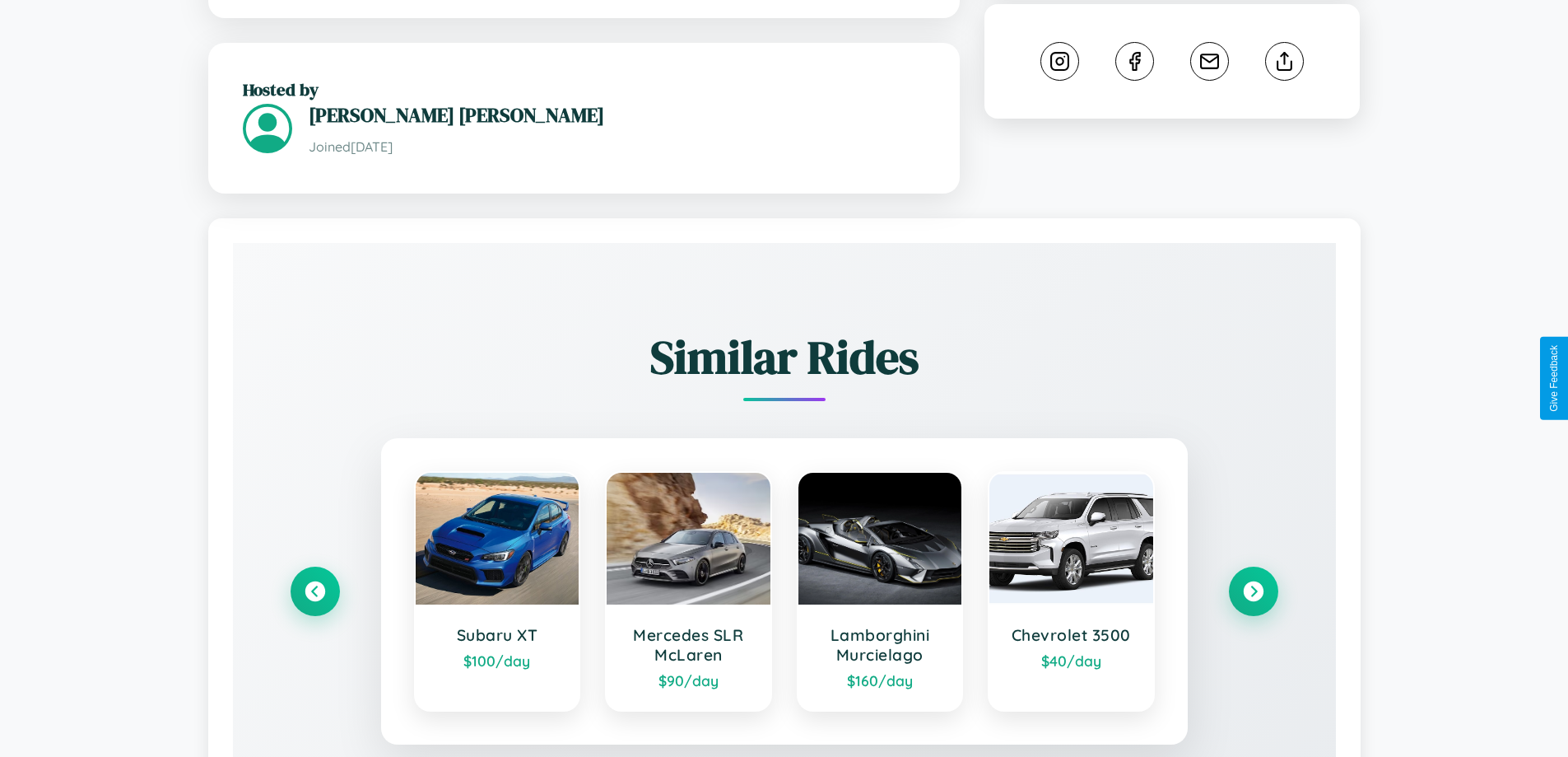
scroll to position [1004, 0]
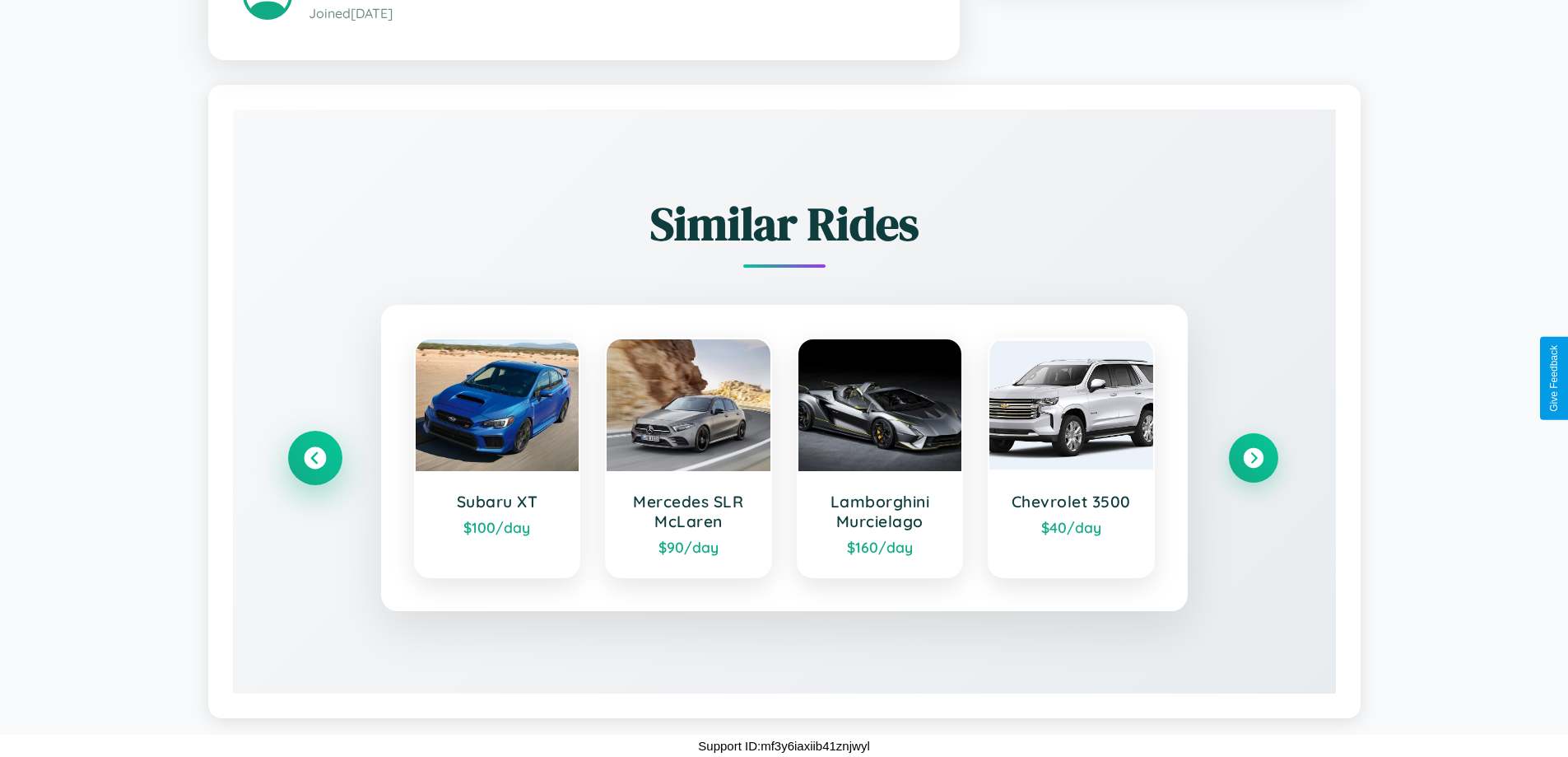
click at [314, 457] on icon at bounding box center [314, 457] width 22 height 22
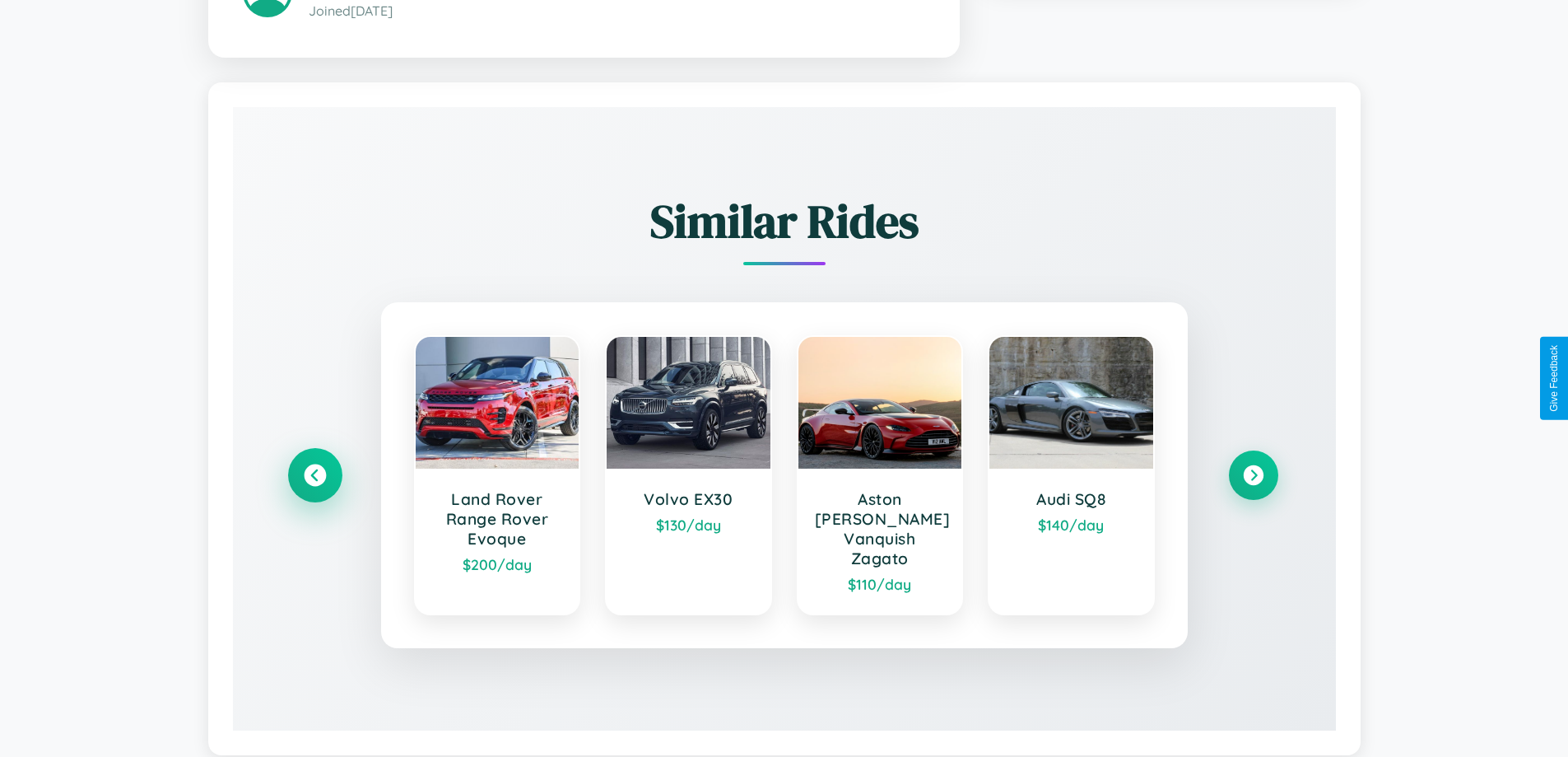
click at [314, 467] on icon at bounding box center [314, 474] width 22 height 22
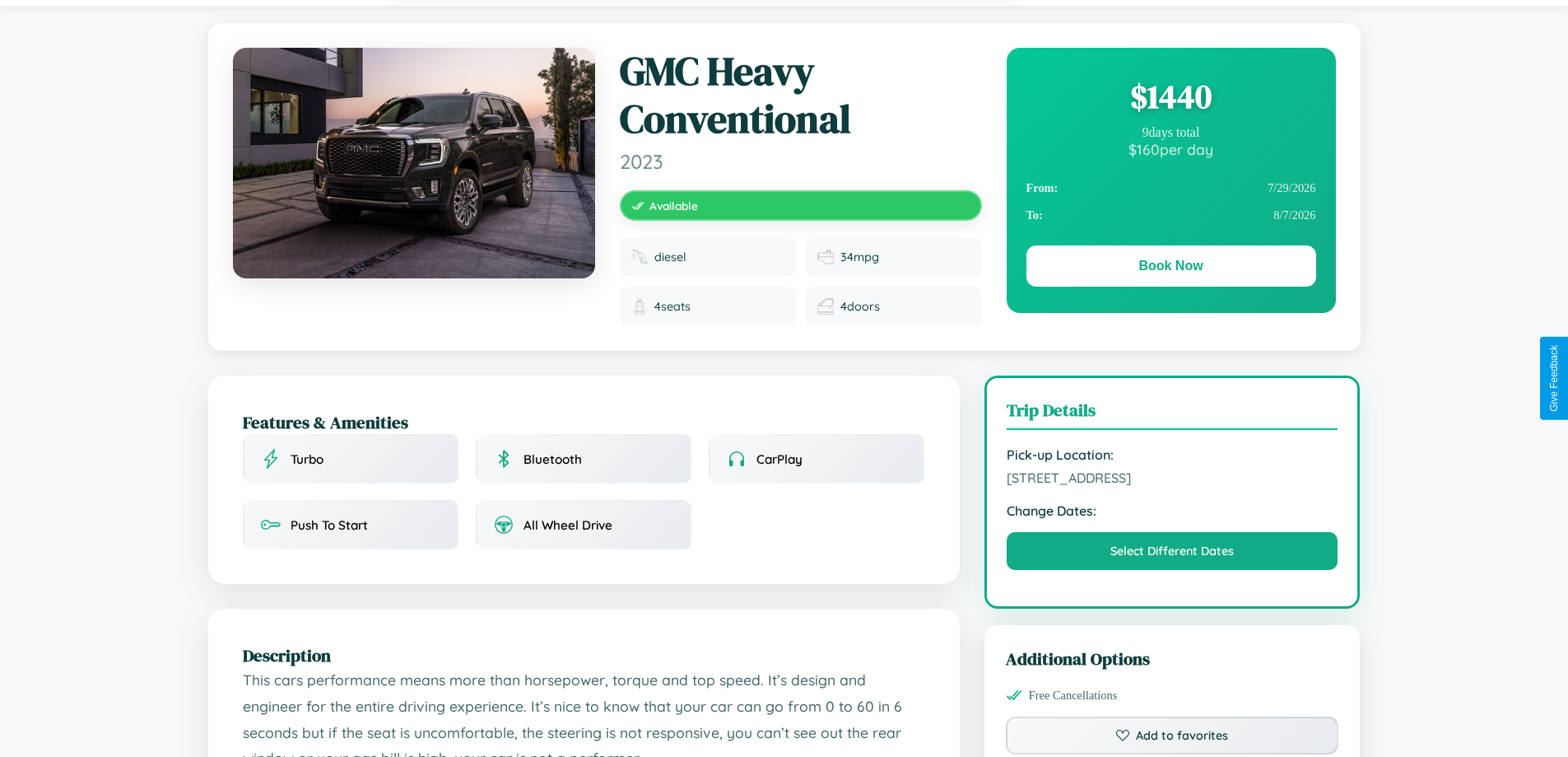
scroll to position [0, 0]
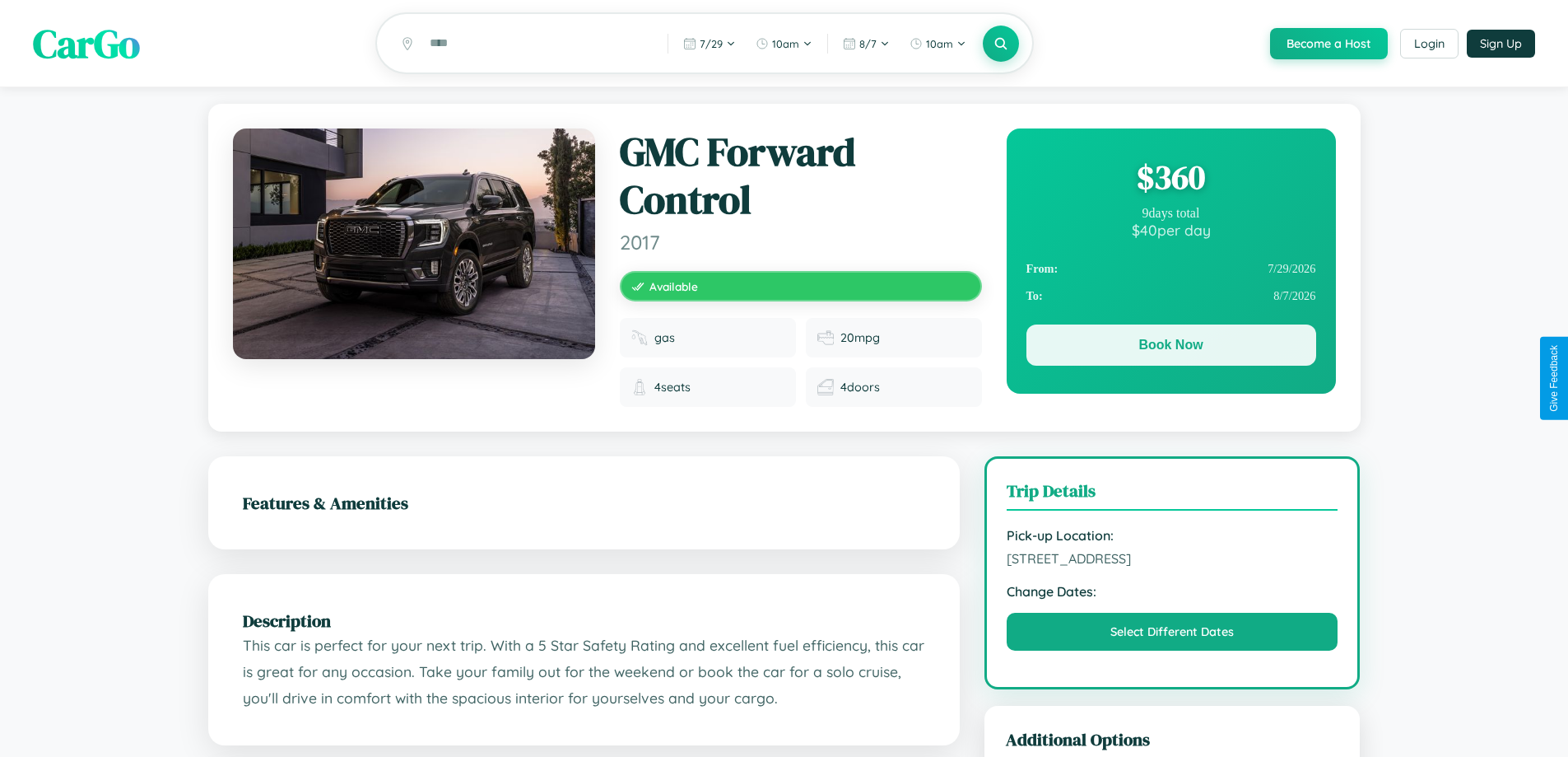
click at [1171, 349] on button "Book Now" at bounding box center [1171, 345] width 289 height 41
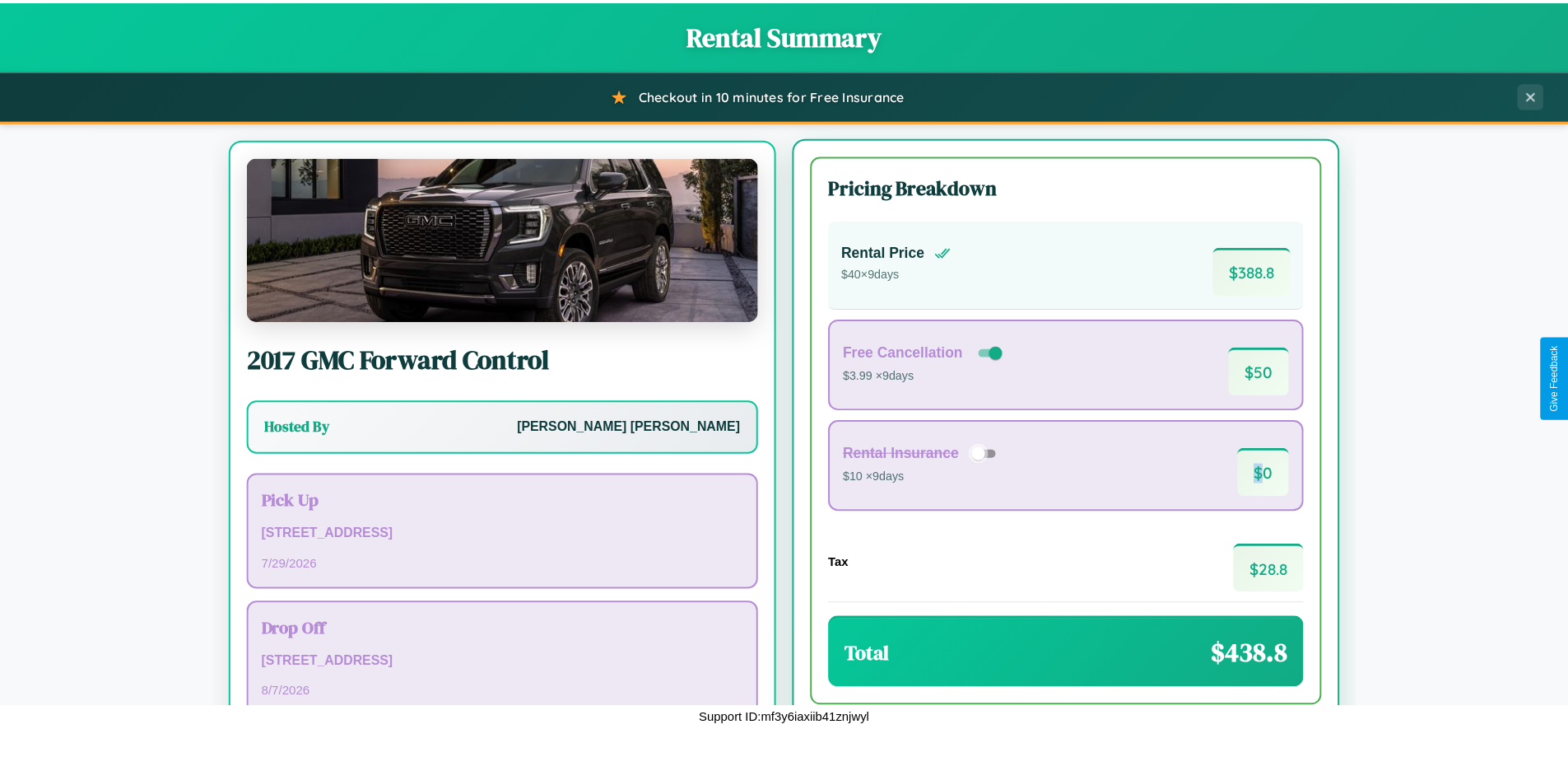
scroll to position [77, 0]
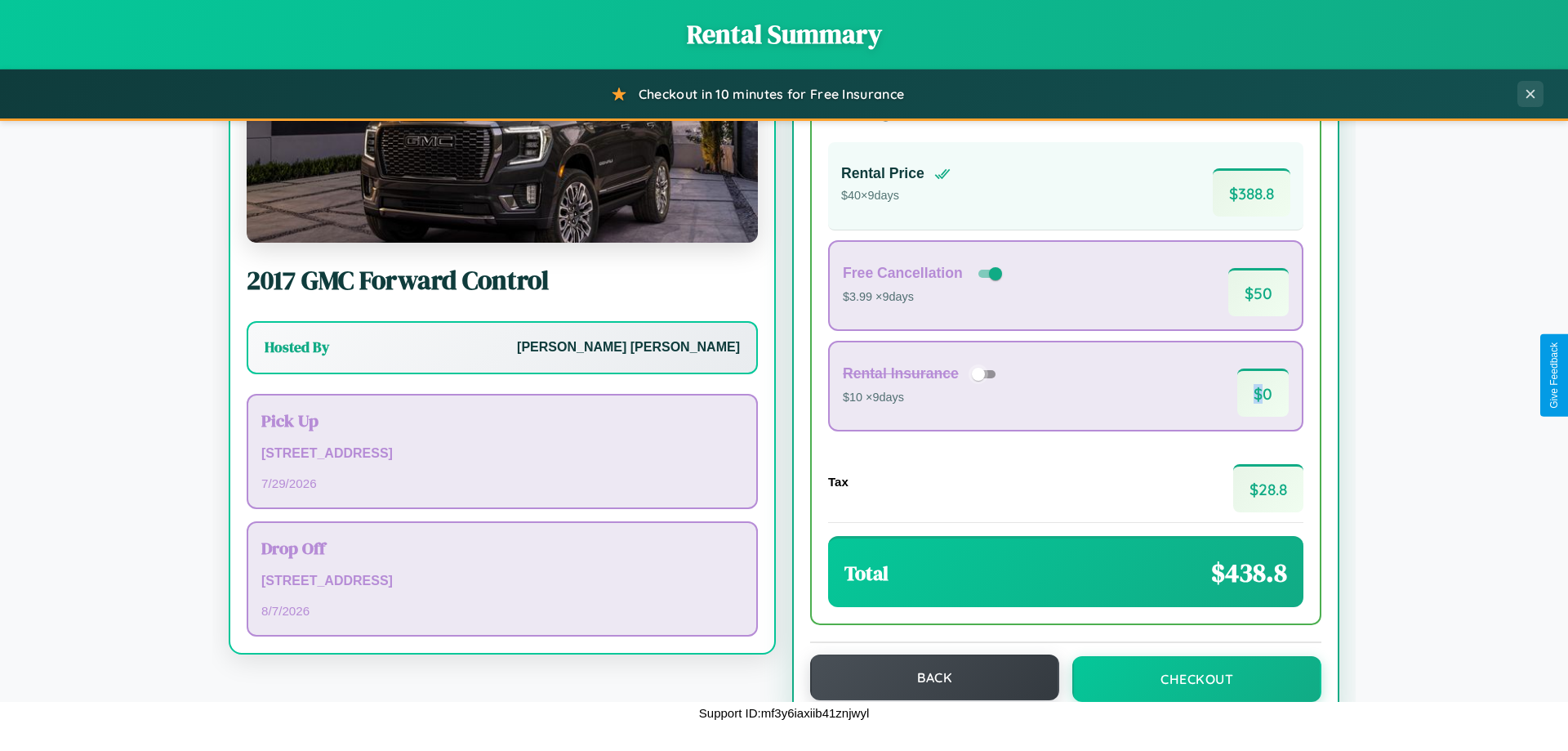
click at [927, 677] on button "Back" at bounding box center [935, 677] width 249 height 46
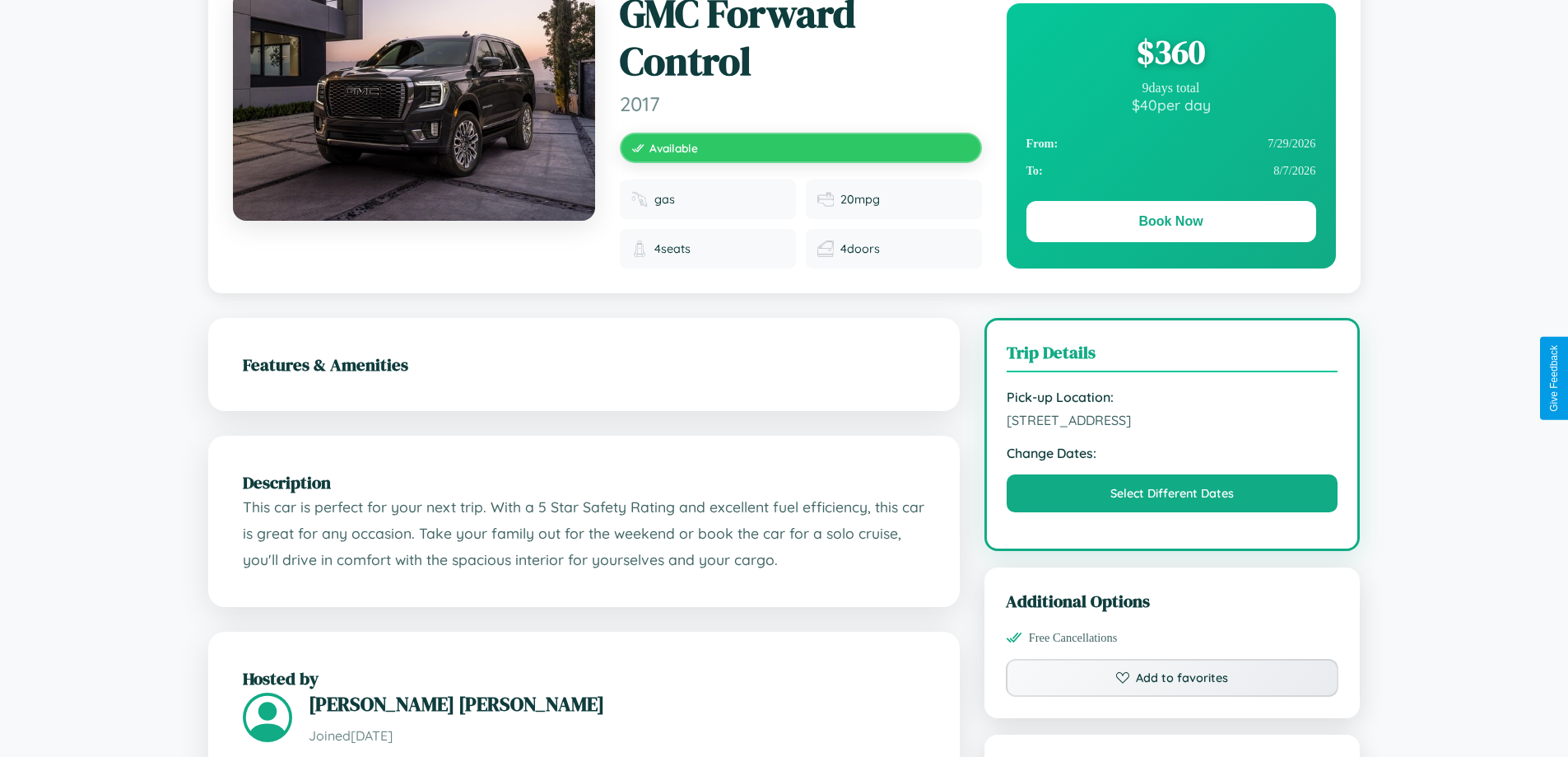
scroll to position [929, 0]
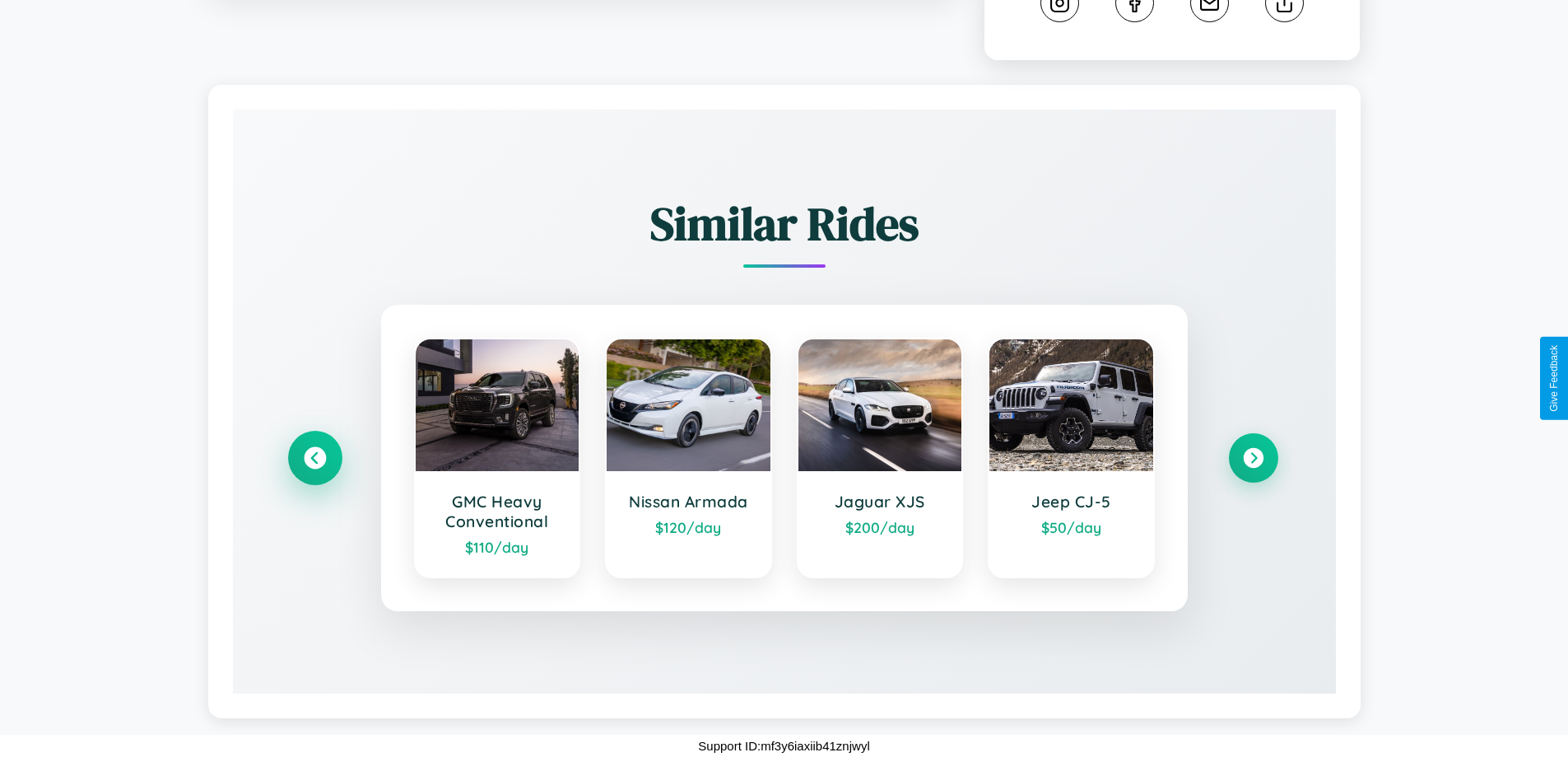
click at [314, 458] on icon at bounding box center [314, 458] width 22 height 22
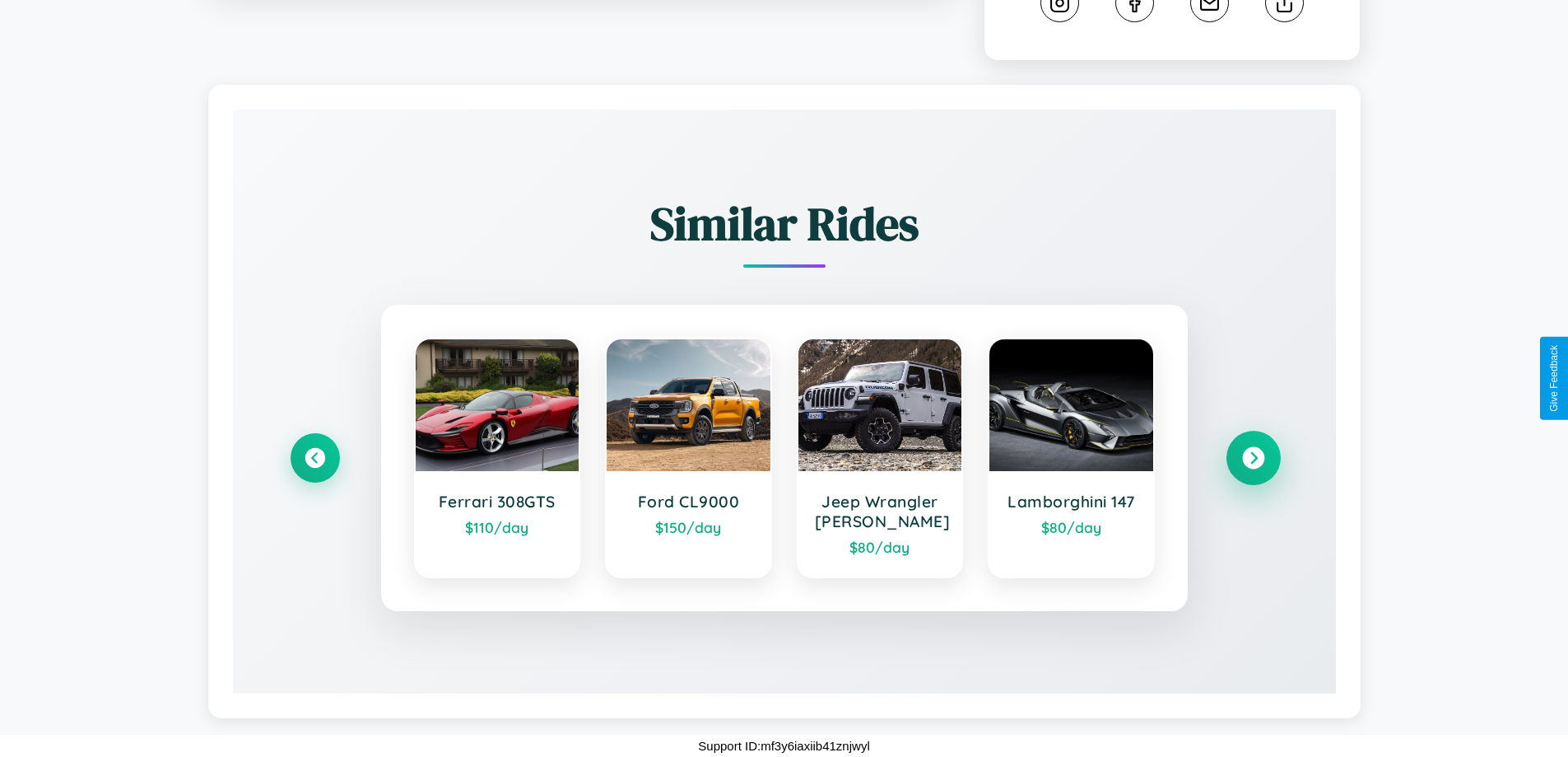
click at [1253, 458] on icon at bounding box center [1253, 458] width 22 height 22
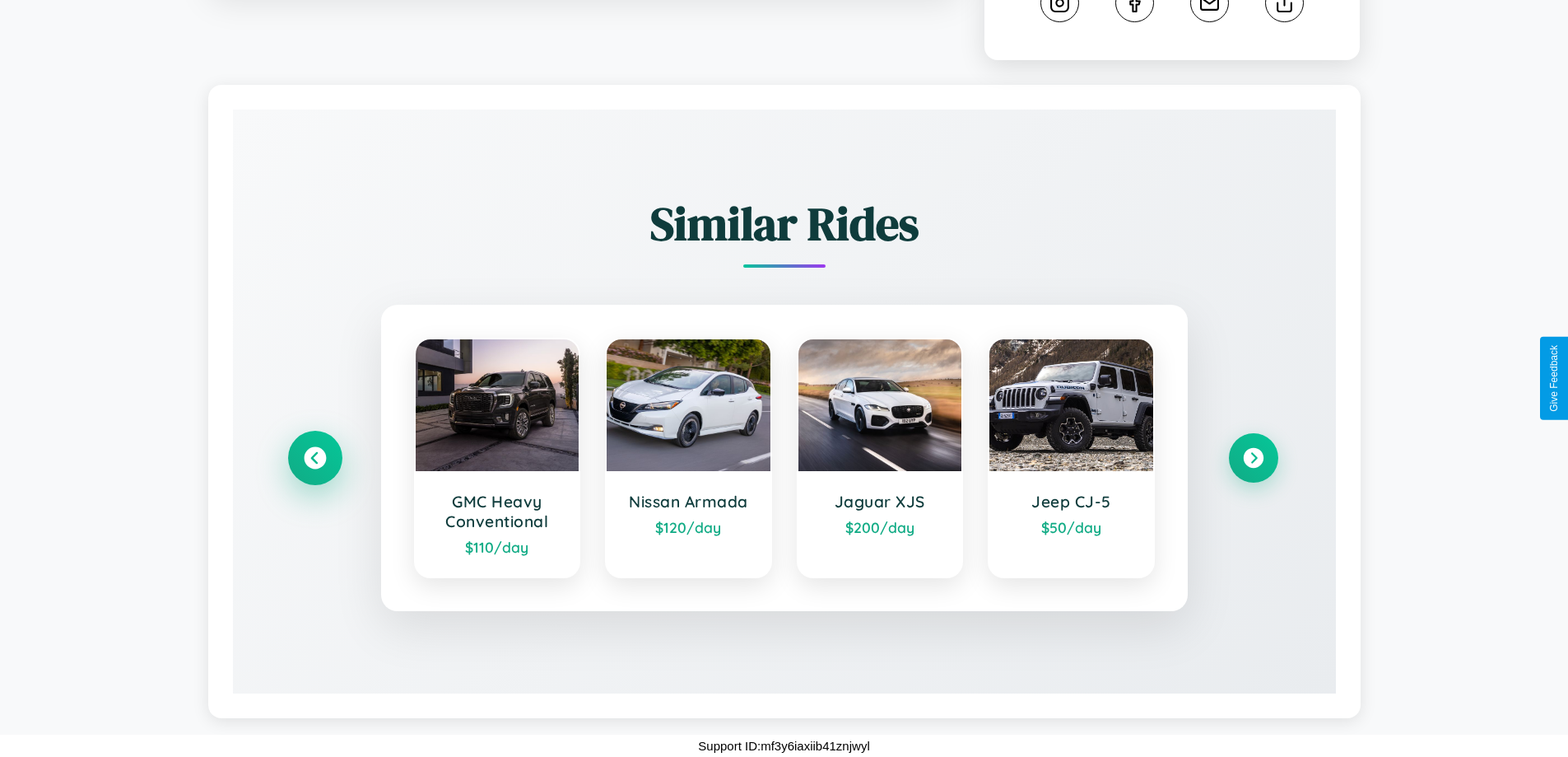
click at [314, 458] on icon at bounding box center [314, 458] width 22 height 22
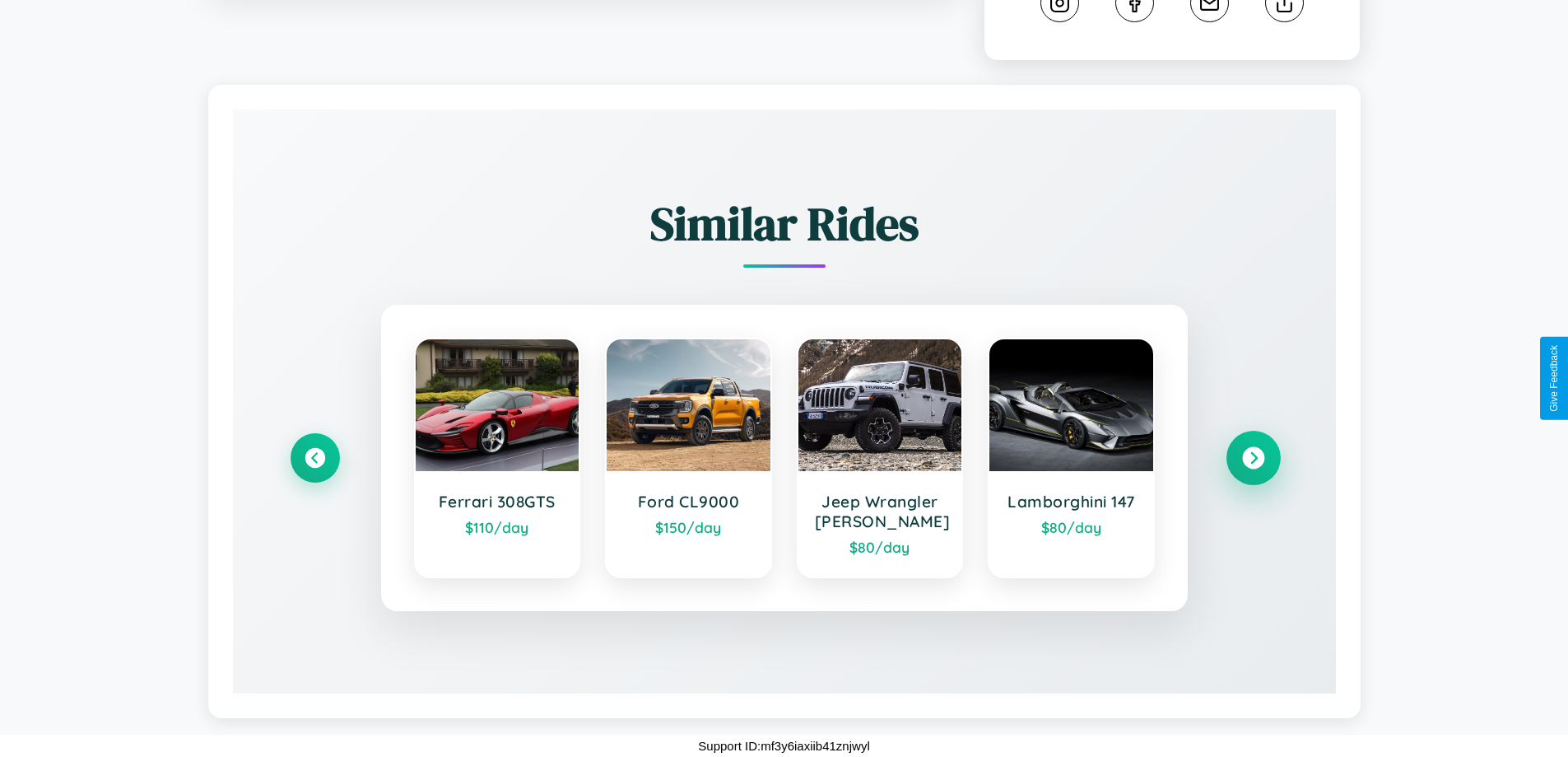
click at [1253, 458] on icon at bounding box center [1253, 458] width 22 height 22
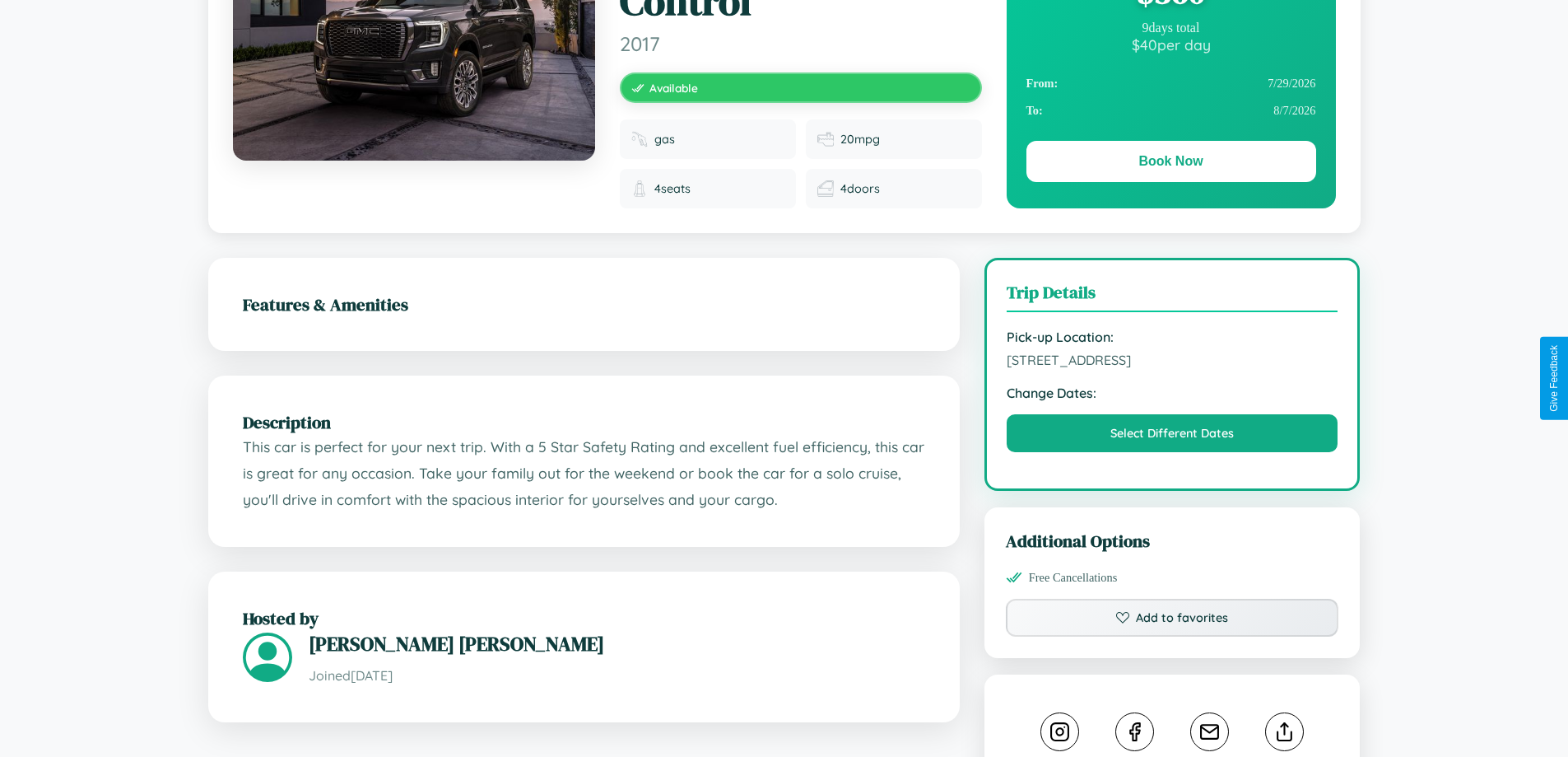
scroll to position [183, 0]
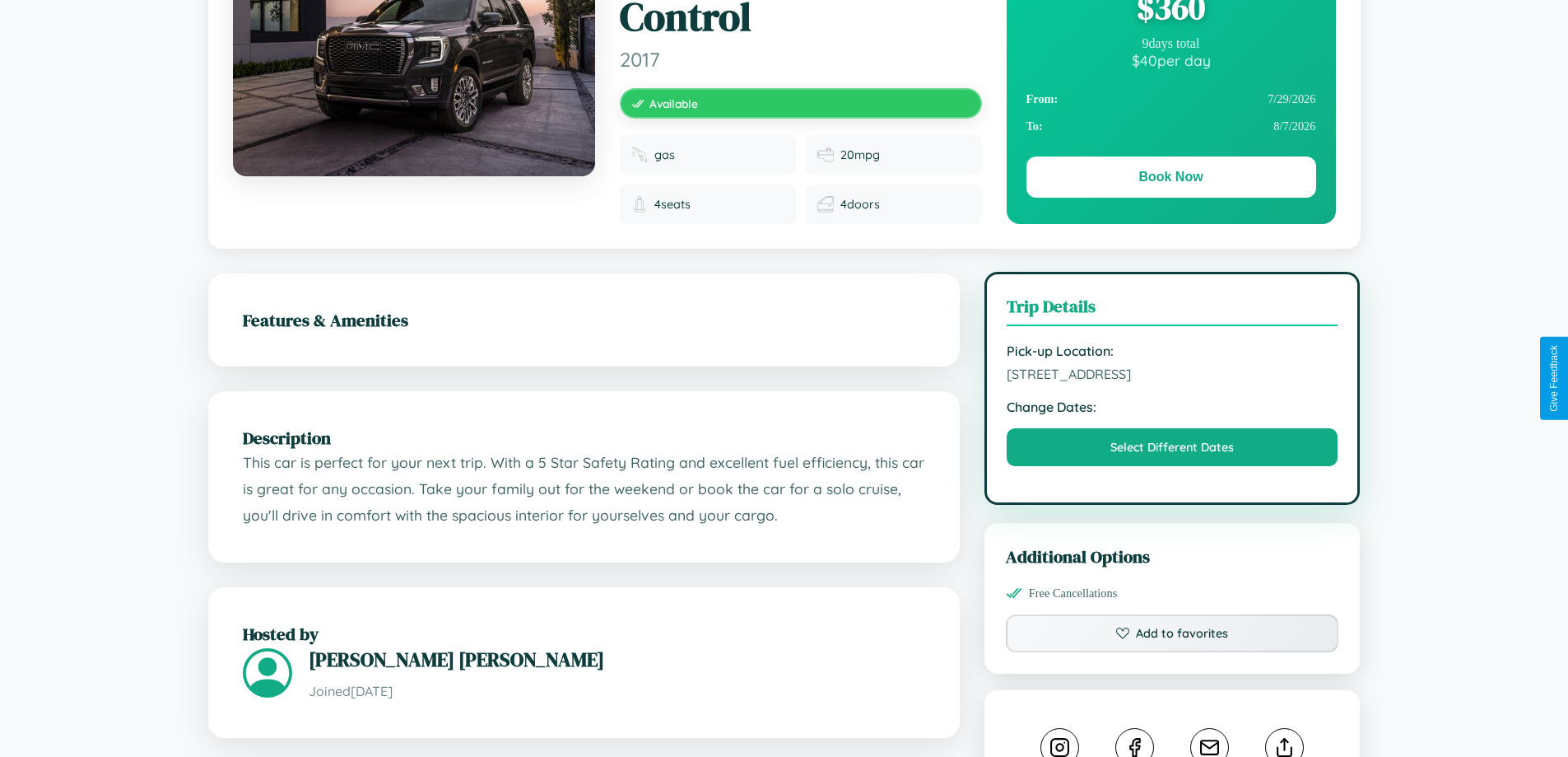
click at [1172, 376] on span "7929 Spring Street Vienna 97089 Austria" at bounding box center [1172, 374] width 331 height 16
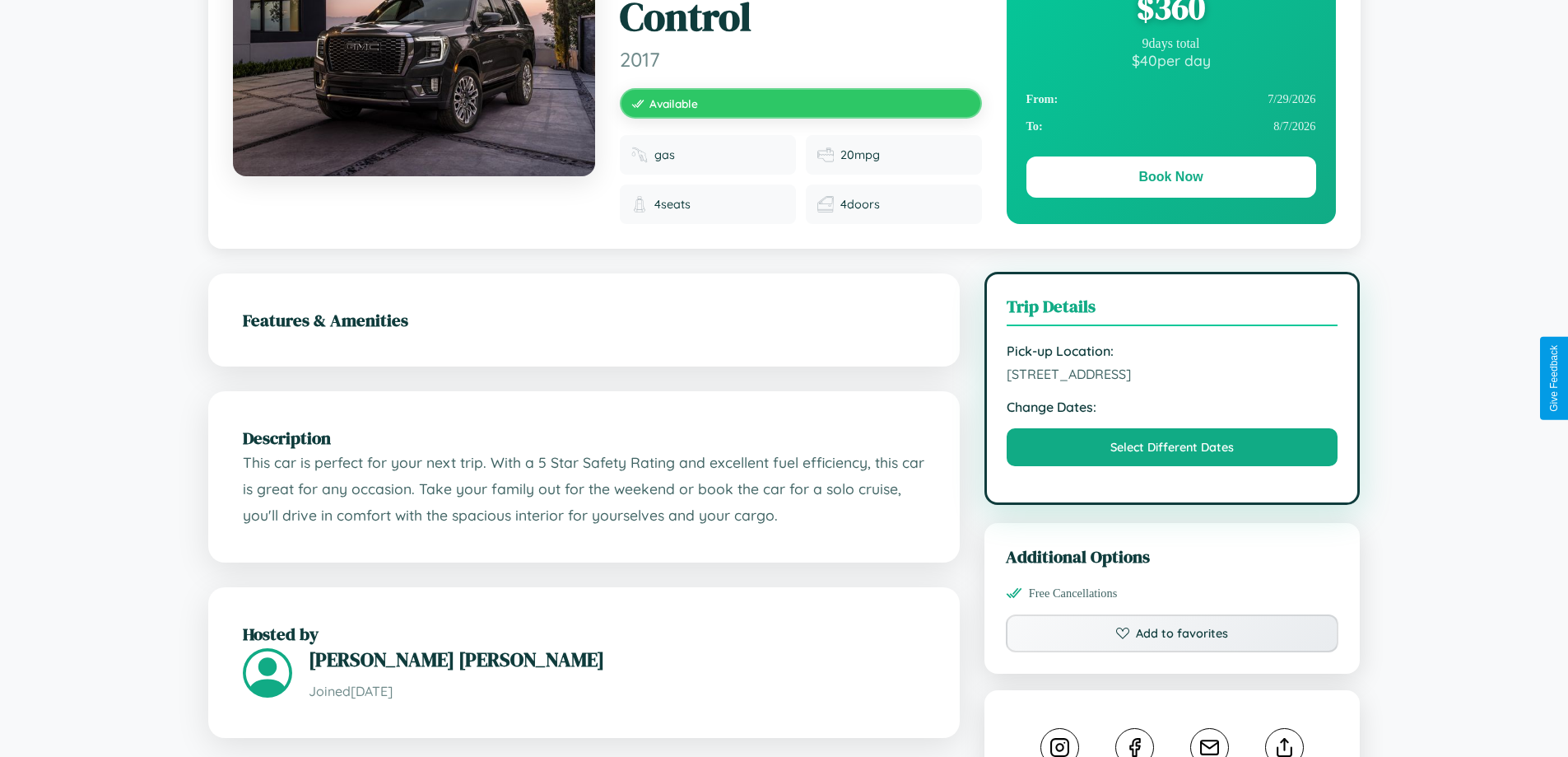
click at [1172, 376] on span "7929 Spring Street Vienna 97089 Austria" at bounding box center [1172, 374] width 331 height 16
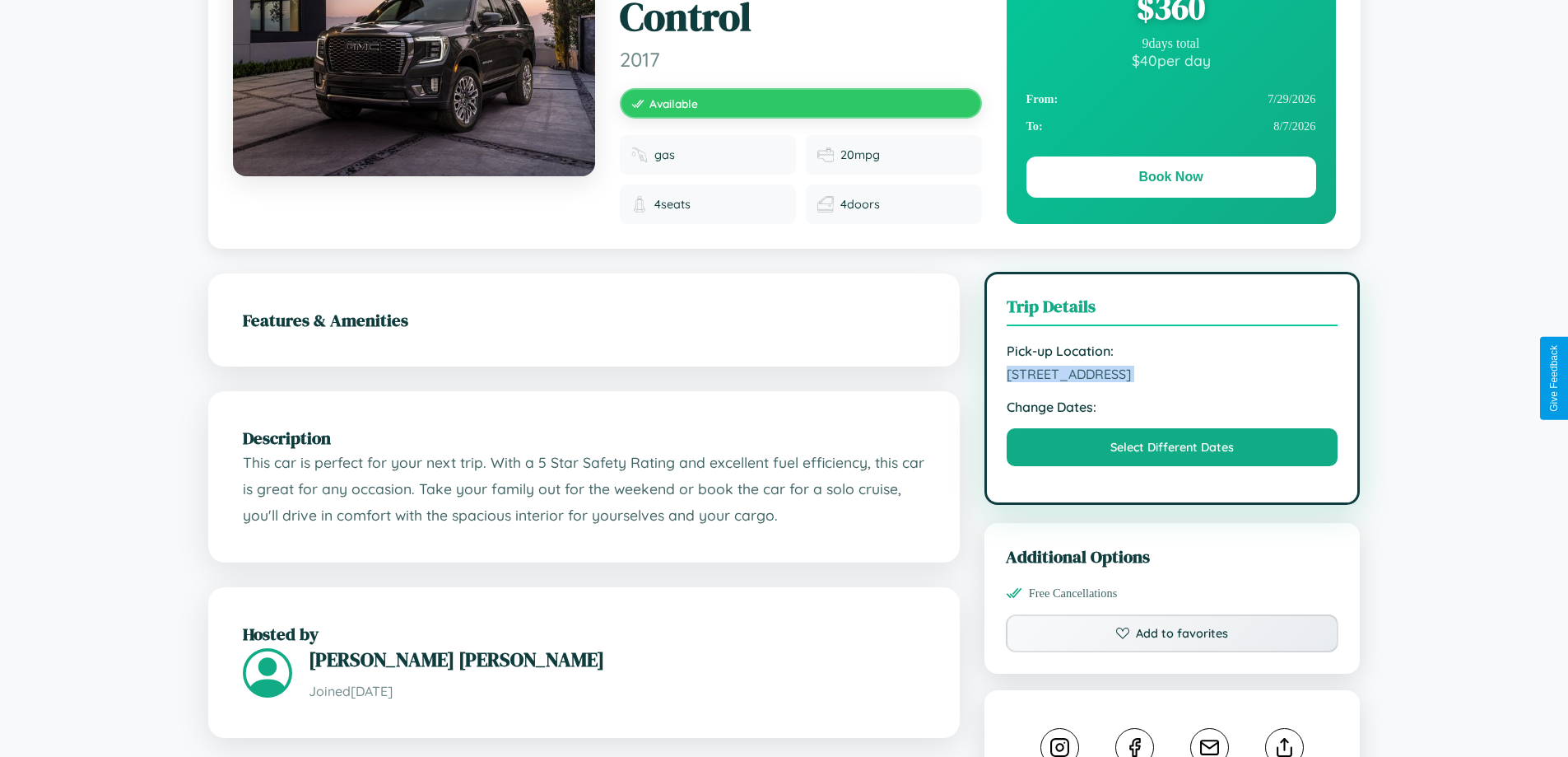
click at [1172, 376] on span "7929 Spring Street Vienna 97089 Austria" at bounding box center [1172, 374] width 331 height 16
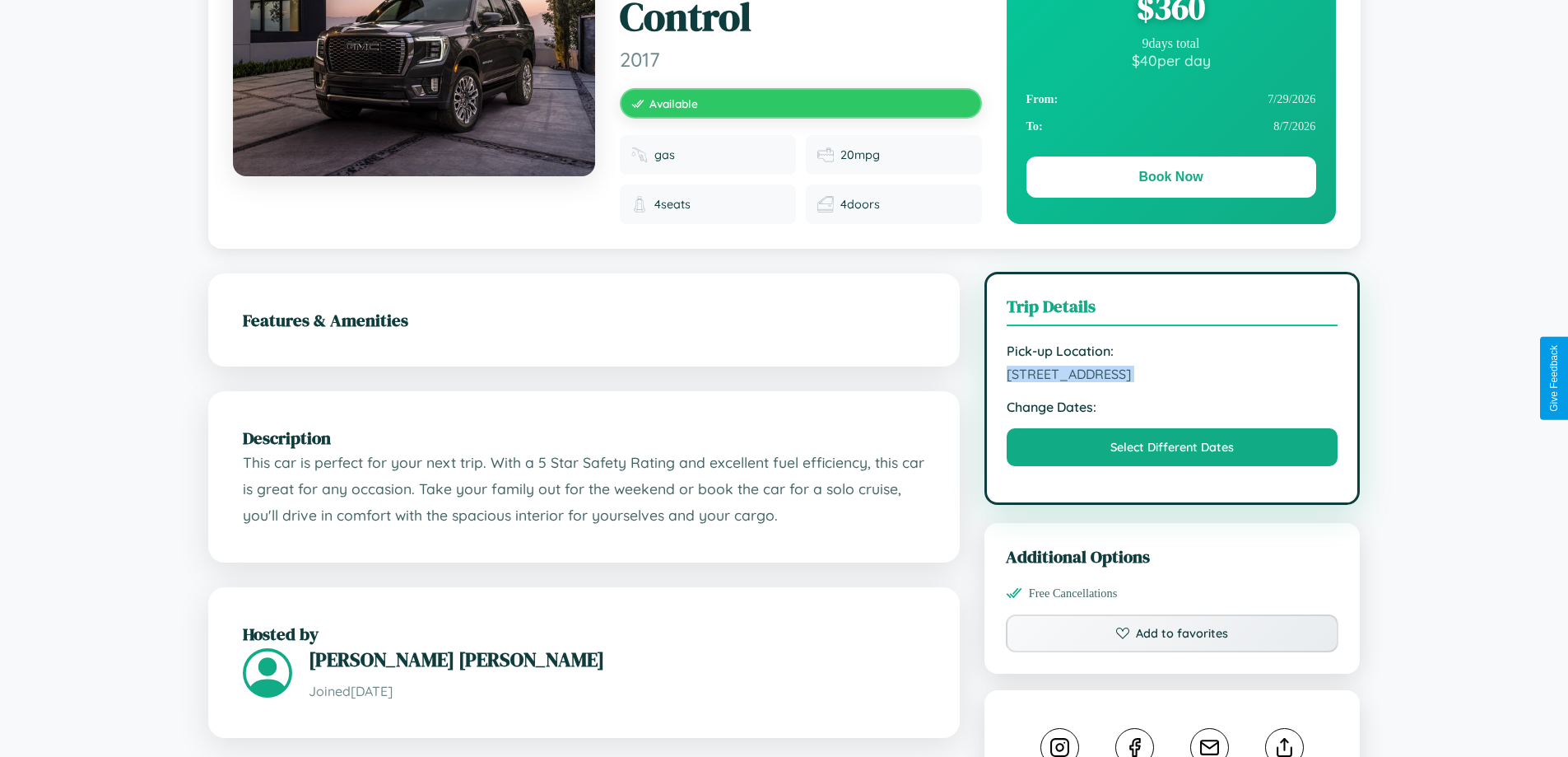
click at [1172, 376] on span "7929 Spring Street Vienna 97089 Austria" at bounding box center [1172, 374] width 331 height 16
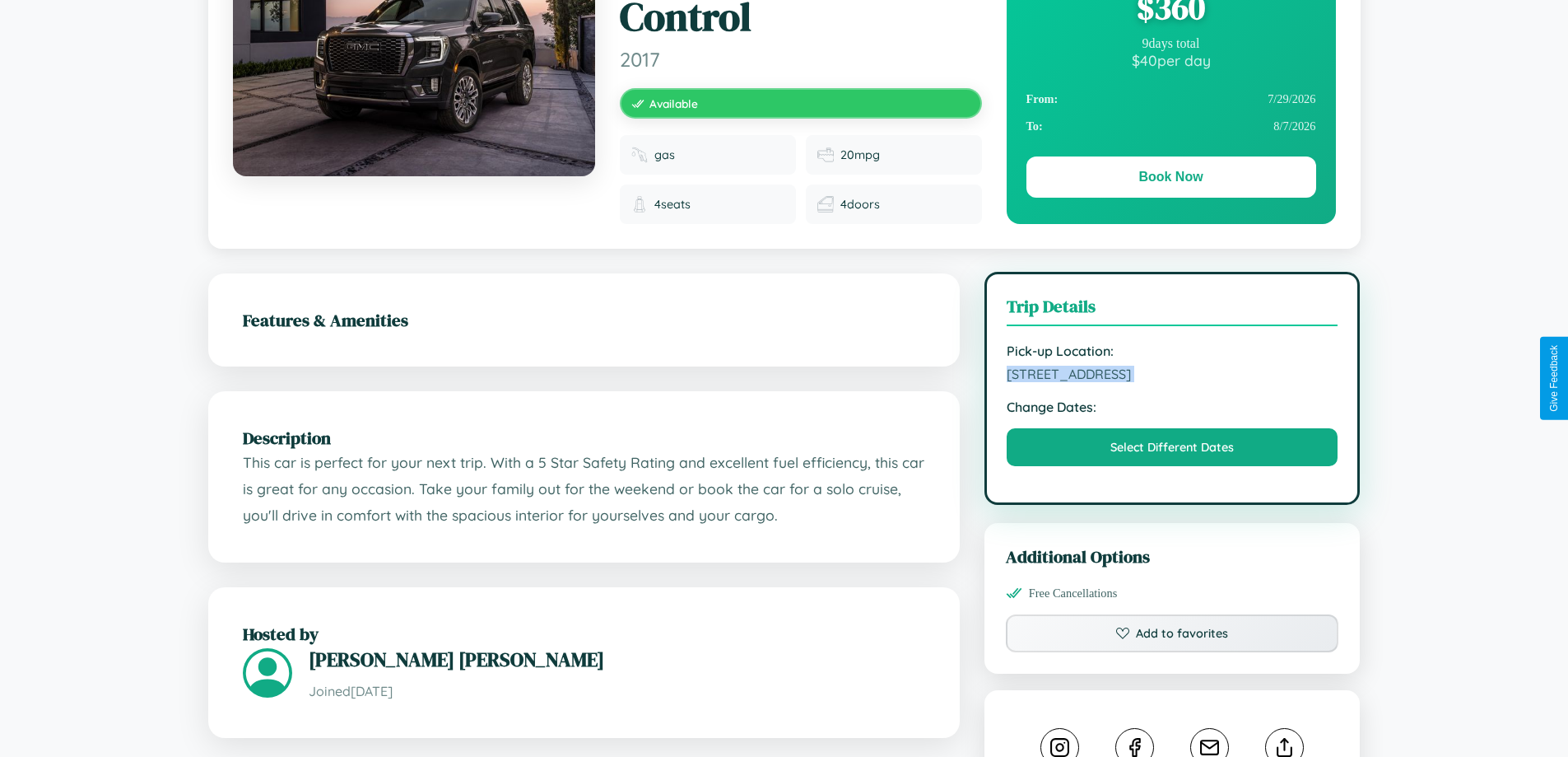
click at [1172, 376] on span "7929 Spring Street Vienna 97089 Austria" at bounding box center [1172, 374] width 331 height 16
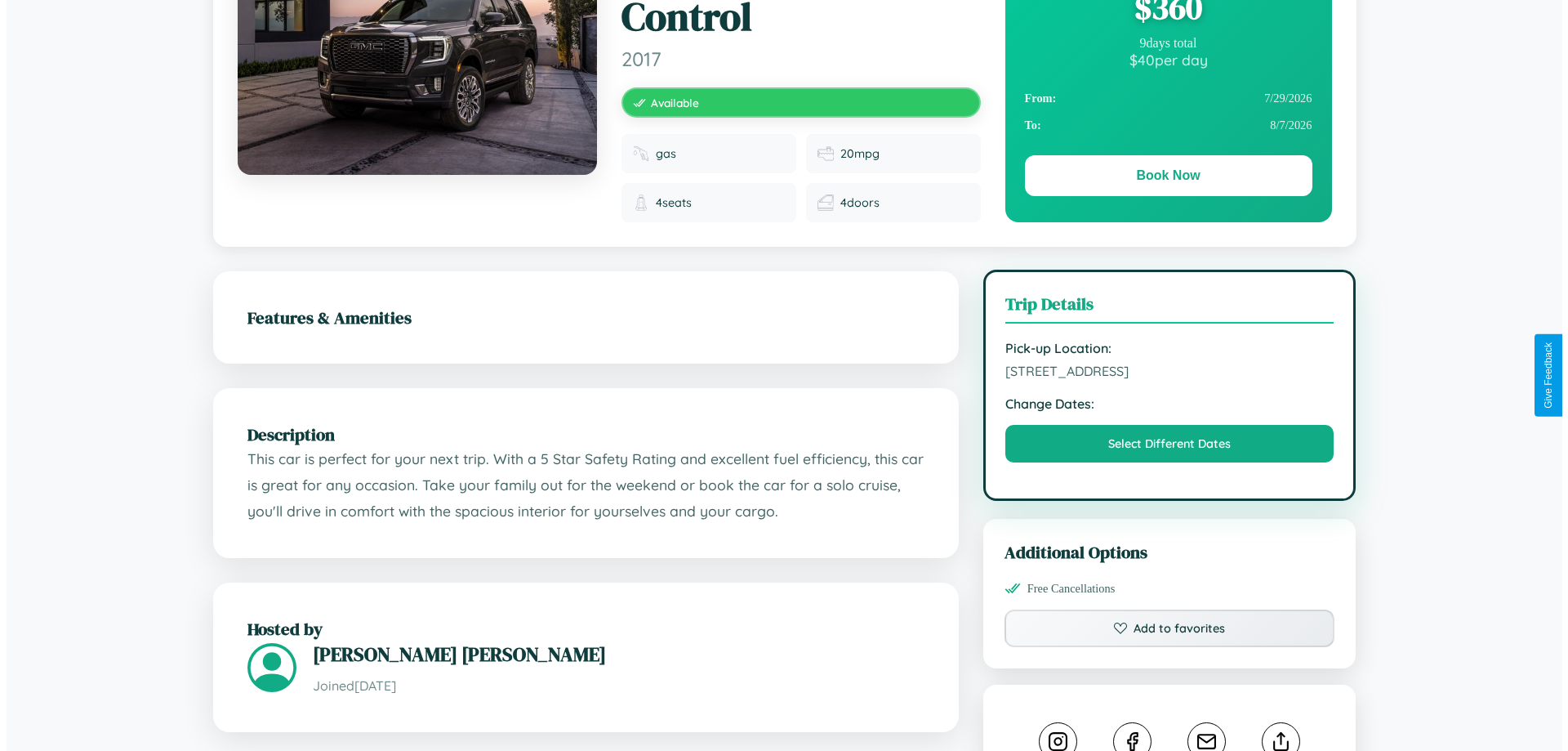
scroll to position [0, 0]
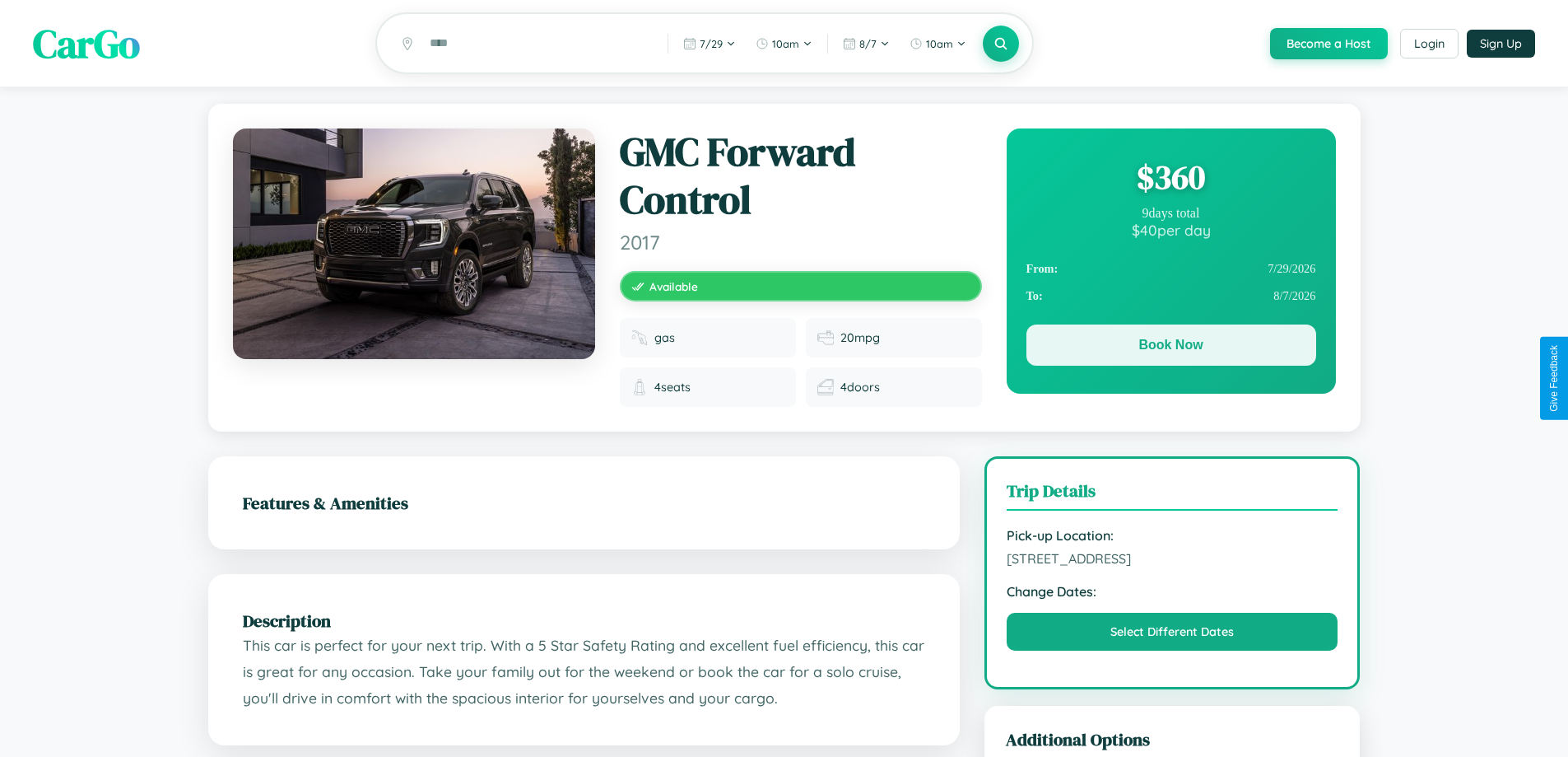
click at [1171, 347] on button "Book Now" at bounding box center [1171, 345] width 289 height 41
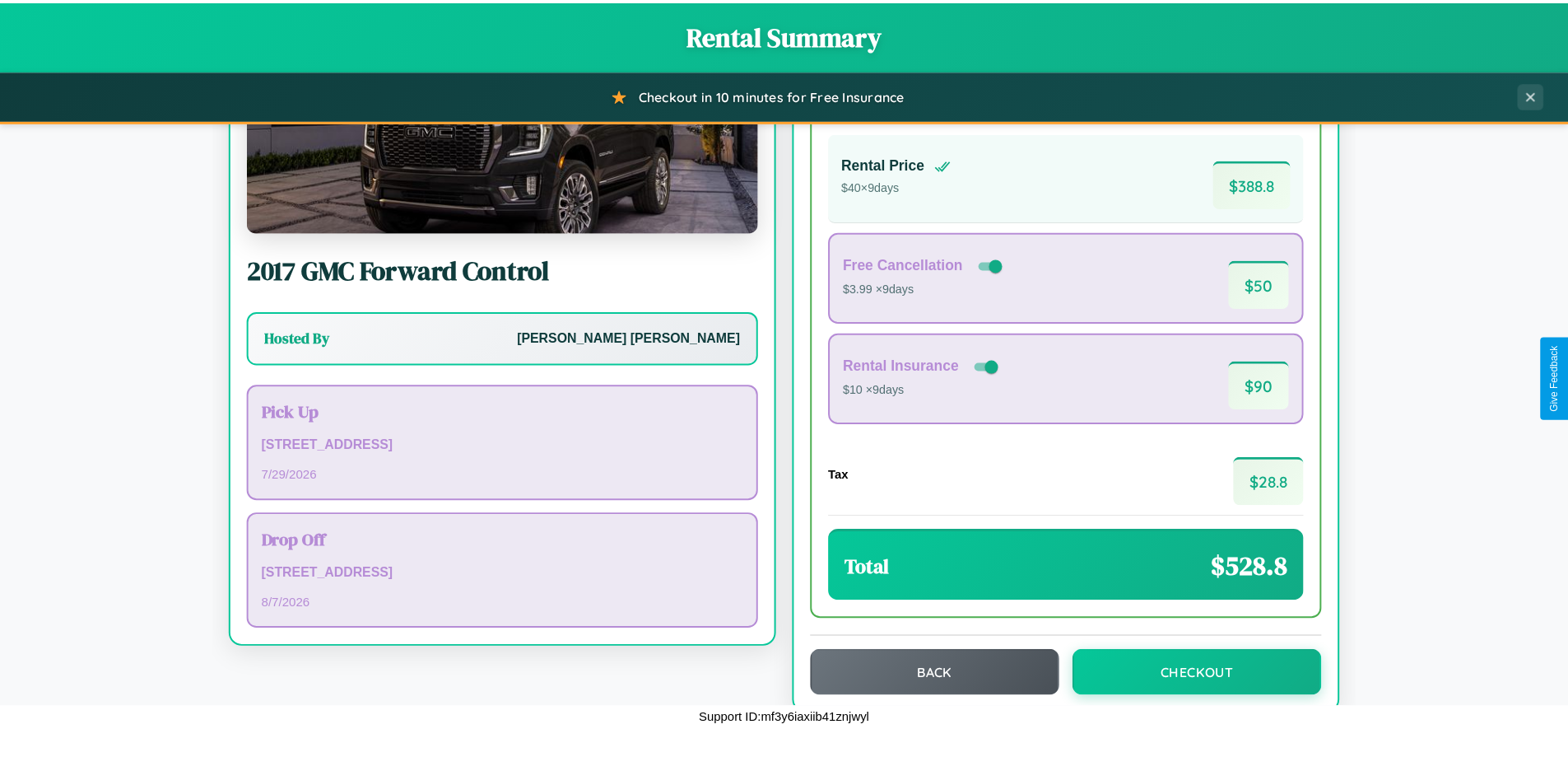
scroll to position [113, 0]
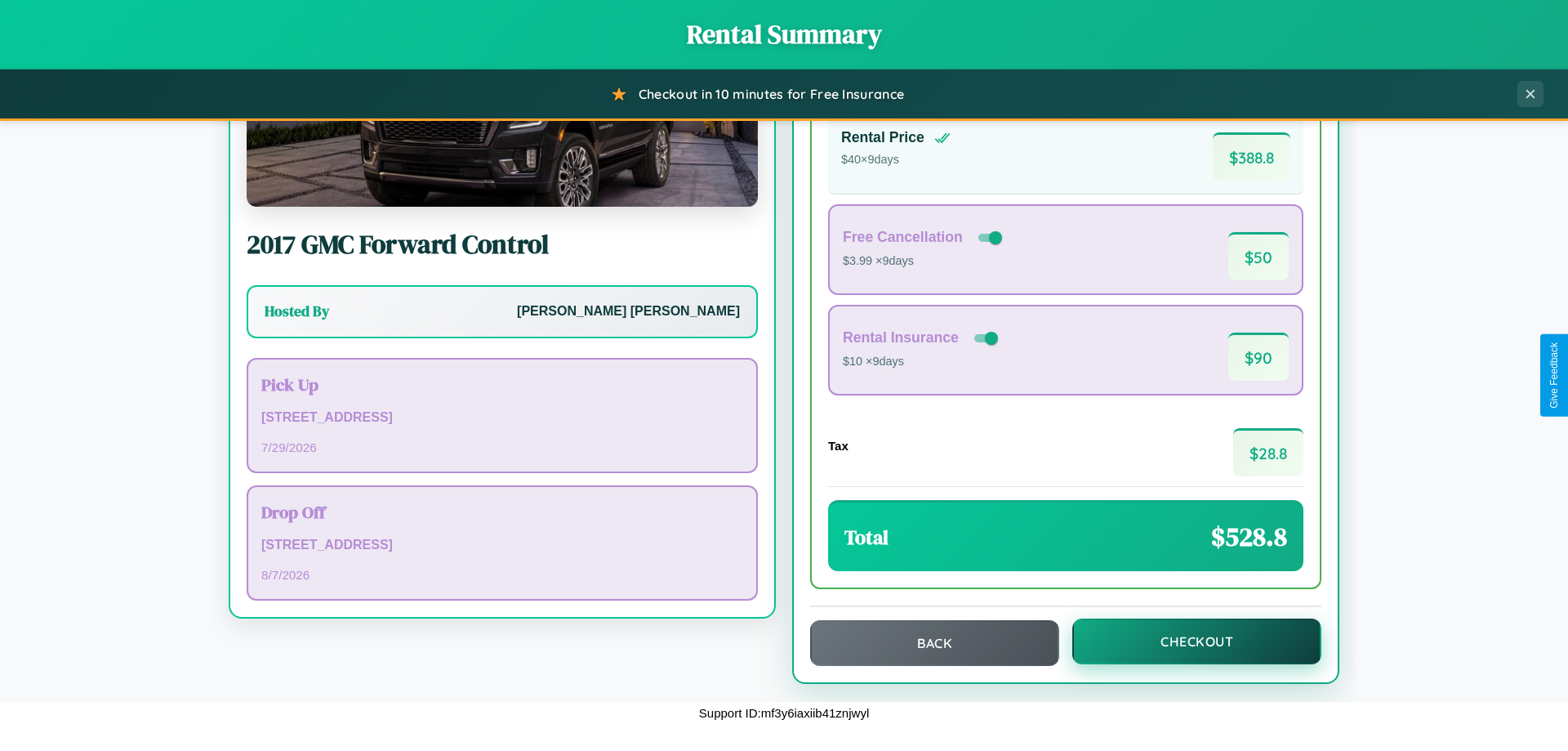
click at [1186, 641] on button "Checkout" at bounding box center [1197, 641] width 249 height 46
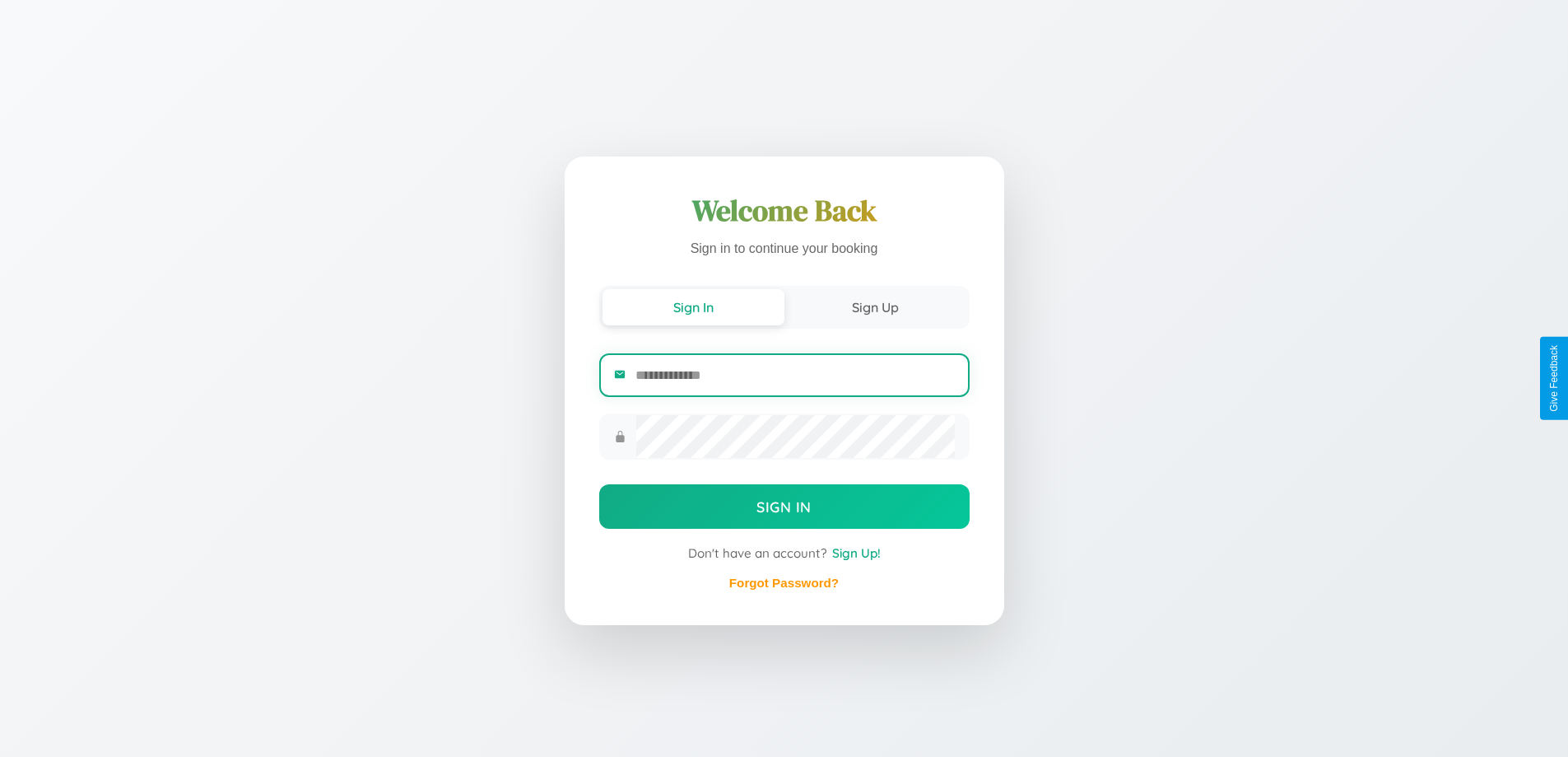
click at [795, 377] on input "email" at bounding box center [795, 374] width 318 height 40
